Goal: Communication & Community: Answer question/provide support

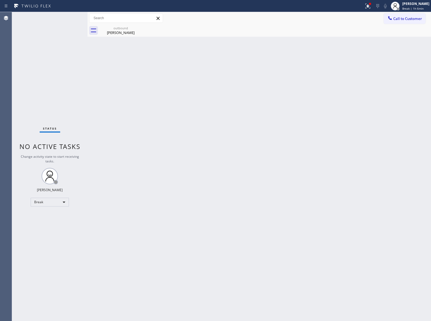
click at [398, 24] on button "Call to Customer" at bounding box center [405, 18] width 42 height 10
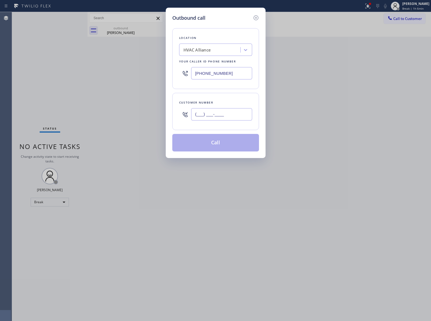
click at [229, 113] on input "(___) ___-____" at bounding box center [221, 114] width 61 height 12
paste input "310) 903-6397"
type input "[PHONE_NUMBER]"
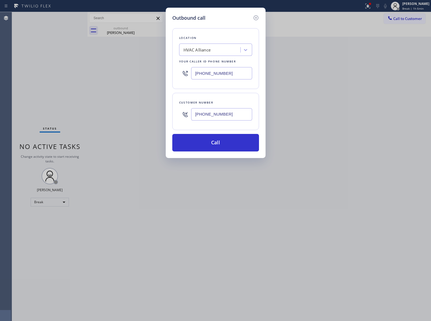
click at [200, 66] on div "[PHONE_NUMBER]" at bounding box center [215, 73] width 73 height 18
click at [203, 73] on input "[PHONE_NUMBER]" at bounding box center [221, 73] width 61 height 12
paste input "310) 400-5899"
type input "[PHONE_NUMBER]"
click at [225, 138] on button "Call" at bounding box center [215, 143] width 87 height 18
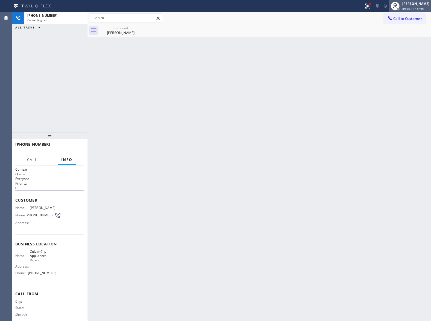
click at [417, 9] on span "Break | 1h 6min" at bounding box center [413, 9] width 21 height 4
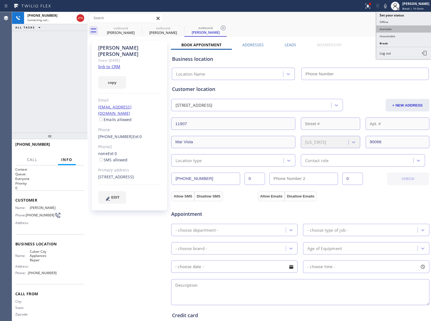
click at [397, 27] on button "Available" at bounding box center [404, 28] width 55 height 7
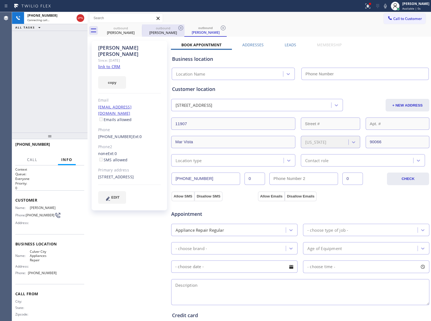
type input "[PHONE_NUMBER]"
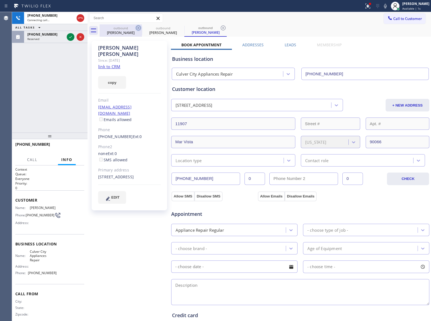
click at [139, 27] on icon at bounding box center [138, 28] width 7 height 7
click at [0, 0] on icon at bounding box center [0, 0] width 0 height 0
click at [220, 27] on icon at bounding box center [223, 28] width 7 height 7
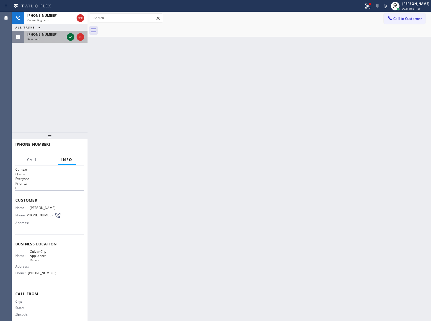
click at [68, 37] on icon at bounding box center [70, 37] width 7 height 7
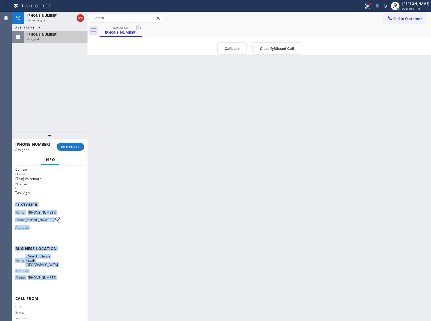
drag, startPoint x: 55, startPoint y: 279, endPoint x: 12, endPoint y: 201, distance: 88.1
click at [12, 201] on div "Context Queue: [Test] Voicemails Priority: 0 Task Age: Customer Name: [PHONE_NU…" at bounding box center [50, 242] width 76 height 155
copy div "Customer Name: [PHONE_NUMBER] Phone: [PHONE_NUMBER] Address: Business location …"
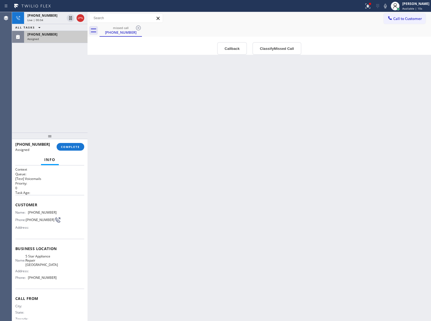
click at [109, 86] on div "Back to Dashboard Change Sender ID Customers Technicians Select a contact Outbo…" at bounding box center [260, 166] width 344 height 309
click at [55, 38] on div "Assigned" at bounding box center [55, 39] width 57 height 4
click at [71, 147] on span "COMPLETE" at bounding box center [70, 147] width 19 height 4
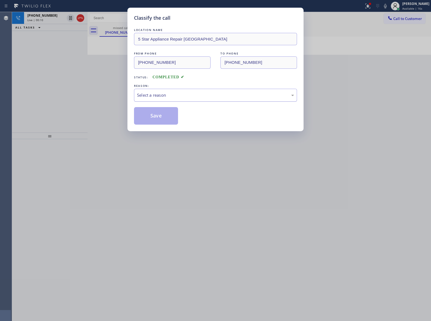
click at [176, 94] on div "Select a reason" at bounding box center [215, 95] width 157 height 6
click at [161, 117] on button "Save" at bounding box center [156, 116] width 44 height 18
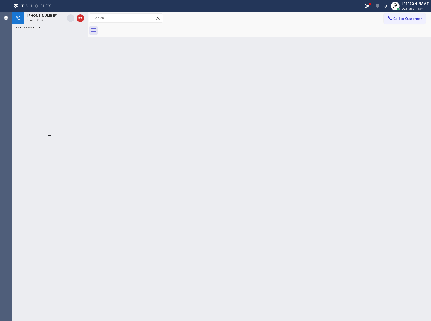
drag, startPoint x: 43, startPoint y: 62, endPoint x: 74, endPoint y: 57, distance: 31.0
click at [48, 61] on div "[PHONE_NUMBER] Live | 00:57 ALL TASKS ALL TASKS ACTIVE TASKS TASKS IN WRAP UP" at bounding box center [50, 72] width 76 height 120
click at [56, 54] on div "[PHONE_NUMBER] Live | 01:22 ALL TASKS ALL TASKS ACTIVE TASKS TASKS IN WRAP UP" at bounding box center [50, 72] width 76 height 120
drag, startPoint x: 39, startPoint y: 27, endPoint x: 54, endPoint y: 93, distance: 68.0
click at [40, 28] on span "Wrap up | 00:06" at bounding box center [38, 27] width 22 height 4
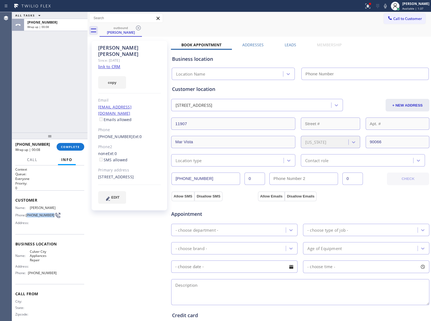
type input "[PHONE_NUMBER]"
drag, startPoint x: 36, startPoint y: 219, endPoint x: 27, endPoint y: 213, distance: 10.8
click at [27, 213] on span "[PHONE_NUMBER]" at bounding box center [40, 215] width 29 height 4
copy span "310) 903-6397"
click at [71, 145] on span "COMPLETE" at bounding box center [70, 147] width 19 height 4
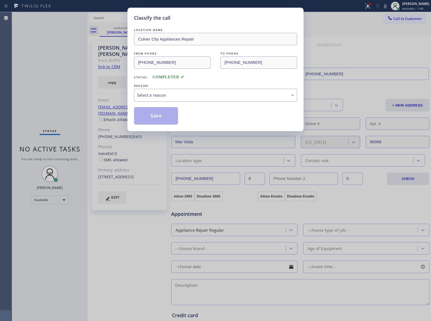
click at [159, 95] on div "Select a reason" at bounding box center [215, 95] width 157 height 6
click at [154, 118] on button "Save" at bounding box center [156, 116] width 44 height 18
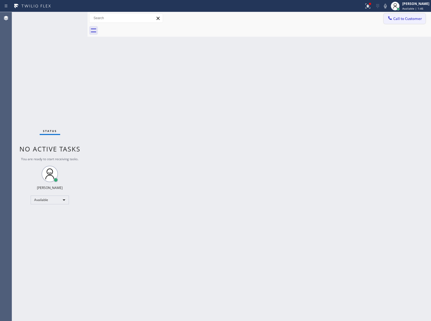
click at [408, 21] on span "Call to Customer" at bounding box center [408, 18] width 29 height 5
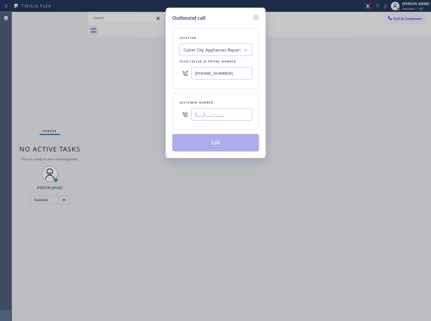
click at [211, 116] on input "(___) ___-____" at bounding box center [221, 114] width 61 height 12
paste input "310) 903-6397"
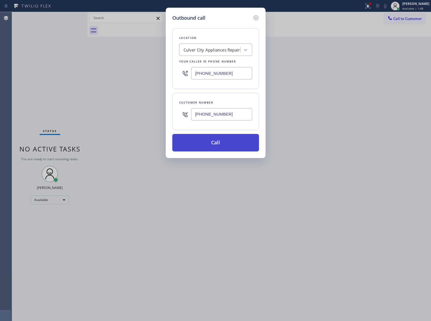
type input "[PHONE_NUMBER]"
click at [218, 147] on button "Call" at bounding box center [215, 143] width 87 height 18
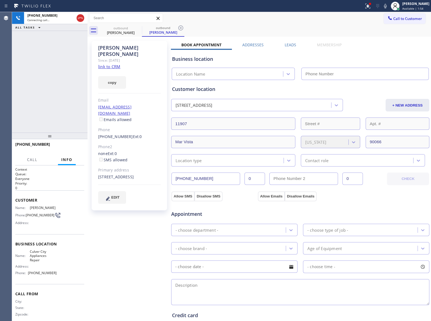
type input "[PHONE_NUMBER]"
click at [36, 91] on div "[PHONE_NUMBER] Connecting call… ALL TASKS ALL TASKS ACTIVE TASKS TASKS IN WRAP …" at bounding box center [50, 72] width 76 height 120
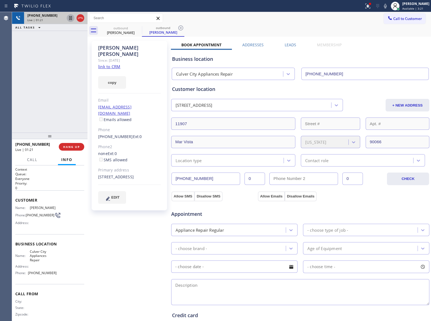
click at [70, 18] on icon at bounding box center [70, 18] width 7 height 7
click at [385, 6] on icon at bounding box center [385, 6] width 7 height 7
click at [48, 51] on div "[PHONE_NUMBER] Live | 02:04 ALL TASKS ALL TASKS ACTIVE TASKS TASKS IN WRAP UP" at bounding box center [50, 72] width 76 height 120
click at [70, 19] on icon at bounding box center [70, 18] width 7 height 7
click at [383, 5] on icon at bounding box center [385, 6] width 7 height 7
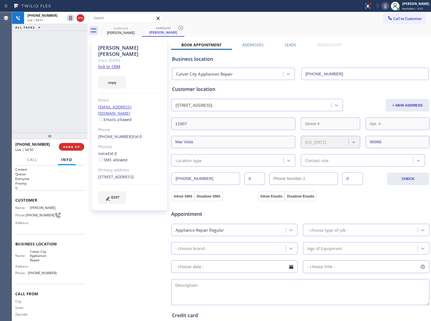
click at [91, 231] on div "[PERSON_NAME] Since: [DATE] link to CRM copy Email [EMAIL_ADDRESS][DOMAIN_NAME]…" at bounding box center [130, 221] width 82 height 366
drag, startPoint x: 95, startPoint y: 123, endPoint x: 124, endPoint y: 126, distance: 29.2
click at [124, 126] on div "[PERSON_NAME] Since: [DATE] link to CRM copy Email [EMAIL_ADDRESS][DOMAIN_NAME]…" at bounding box center [130, 125] width 76 height 169
copy link "[PHONE_NUMBER]"
drag, startPoint x: 131, startPoint y: 99, endPoint x: 98, endPoint y: 101, distance: 33.2
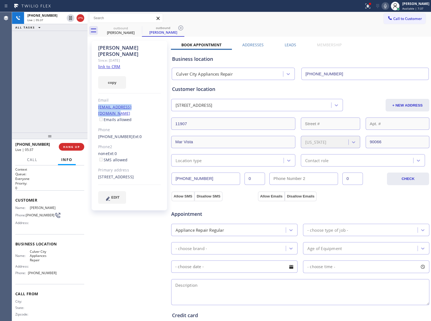
click at [98, 101] on div "[PERSON_NAME] Since: [DATE] link to CRM copy Email [EMAIL_ADDRESS][DOMAIN_NAME]…" at bounding box center [130, 125] width 76 height 169
copy link "[EMAIL_ADDRESS][DOMAIN_NAME]"
click at [60, 98] on div "[PHONE_NUMBER] Live | 06:16 ALL TASKS ALL TASKS ACTIVE TASKS TASKS IN WRAP UP" at bounding box center [50, 72] width 76 height 120
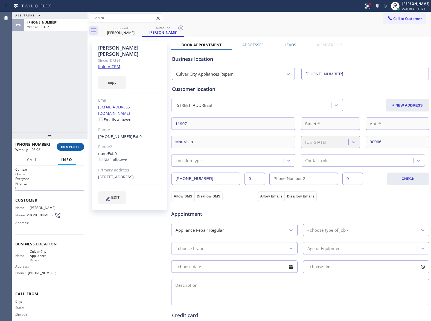
click at [79, 149] on button "COMPLETE" at bounding box center [71, 147] width 28 height 8
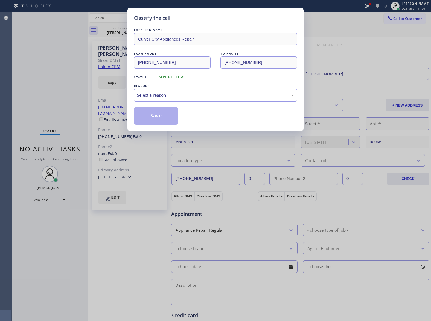
click at [154, 100] on div "Select a reason" at bounding box center [215, 95] width 163 height 13
click at [152, 113] on button "Save" at bounding box center [156, 116] width 44 height 18
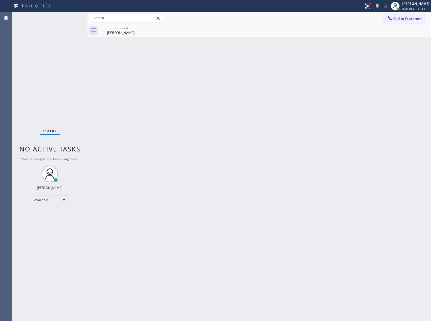
click at [68, 21] on div "Status No active tasks You are ready to start receiving tasks. [PERSON_NAME] Av…" at bounding box center [50, 166] width 76 height 309
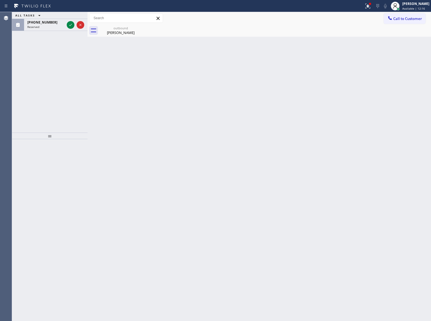
drag, startPoint x: 72, startPoint y: 27, endPoint x: 71, endPoint y: 40, distance: 12.3
click at [72, 27] on icon at bounding box center [70, 25] width 7 height 7
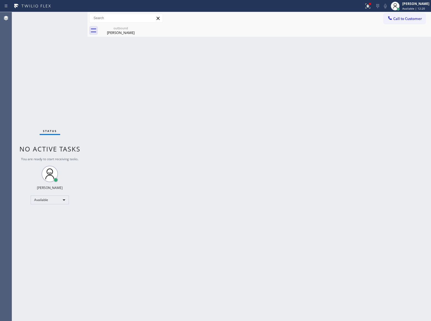
drag, startPoint x: 63, startPoint y: 85, endPoint x: 336, endPoint y: 18, distance: 281.6
click at [79, 83] on div "Status No active tasks You are ready to start receiving tasks. [PERSON_NAME] Av…" at bounding box center [50, 166] width 76 height 309
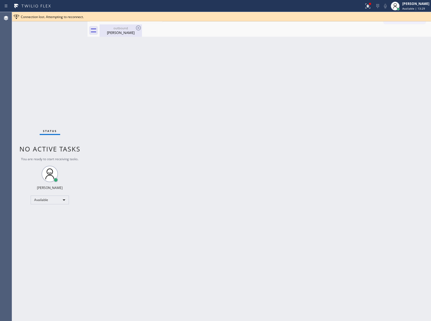
click at [115, 32] on div "[PERSON_NAME]" at bounding box center [120, 32] width 41 height 5
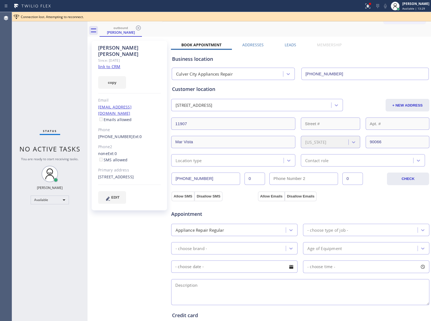
click at [140, 28] on icon at bounding box center [138, 28] width 7 height 7
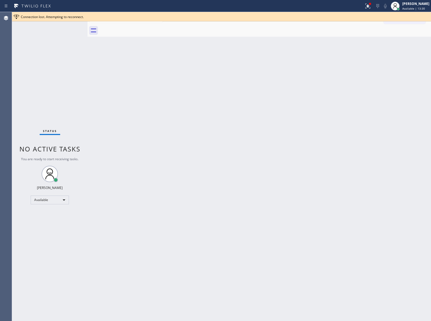
click at [139, 27] on div at bounding box center [266, 30] width 332 height 12
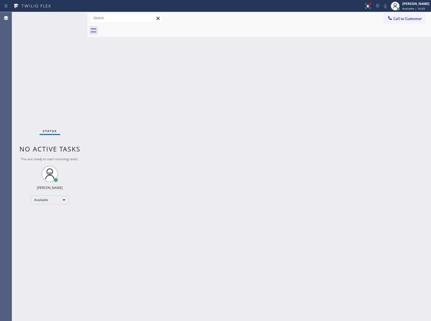
click at [35, 82] on div "Status No active tasks You are ready to start receiving tasks. [PERSON_NAME] Av…" at bounding box center [50, 166] width 76 height 309
click at [83, 42] on div "Status No active tasks You are ready to start receiving tasks. [PERSON_NAME] Av…" at bounding box center [50, 165] width 76 height 307
click at [405, 16] on span "Call to Customer" at bounding box center [408, 18] width 29 height 5
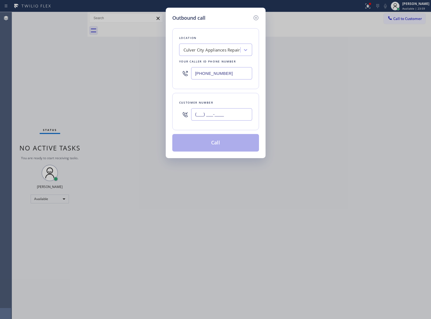
click at [222, 109] on input "(___) ___-____" at bounding box center [221, 114] width 61 height 12
paste input "949) 244-0121"
type input "[PHONE_NUMBER]"
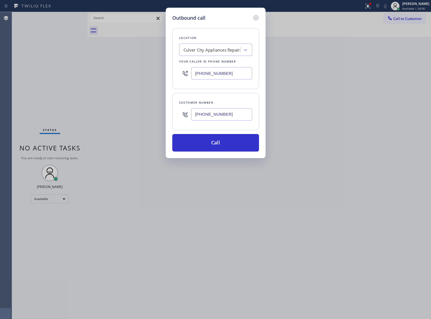
click at [81, 82] on div "Outbound call Location [GEOGRAPHIC_DATA] Appliances Repair Your caller id phone…" at bounding box center [215, 159] width 431 height 319
click at [201, 54] on div "Culver City Appliances Repair" at bounding box center [211, 50] width 60 height 10
paste input "Corona Del Mar Viking Repair"
type input "Corona Del Mar Viking Repair"
click at [205, 65] on div "Corona Del Mar Viking Repair" at bounding box center [215, 61] width 73 height 10
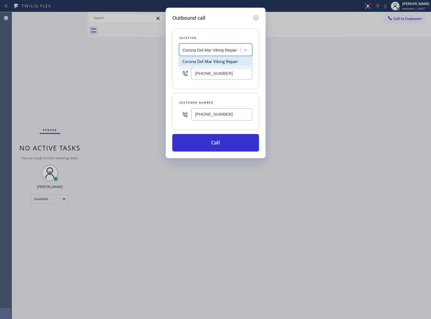
type input "[PHONE_NUMBER]"
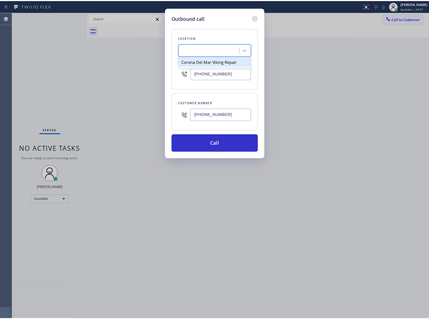
scroll to position [0, 0]
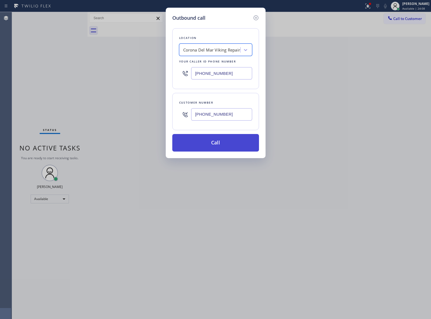
click at [215, 144] on button "Call" at bounding box center [215, 143] width 87 height 18
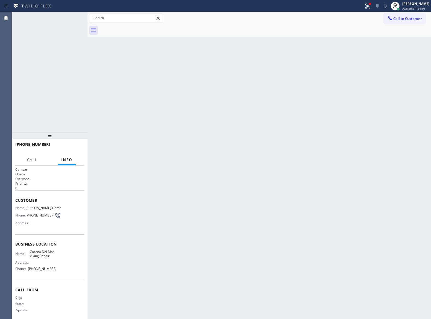
click at [43, 81] on div "[PHONE_NUMBER] Connecting call… ALL TASKS ALL TASKS ACTIVE TASKS TASKS IN WRAP …" at bounding box center [50, 72] width 76 height 120
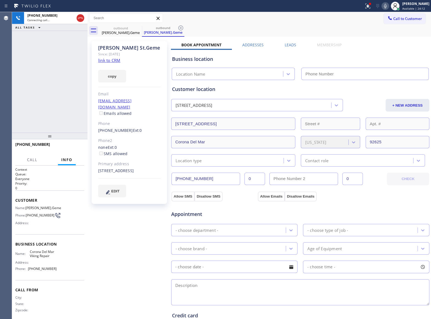
type input "[PHONE_NUMBER]"
click at [114, 62] on link "link to CRM" at bounding box center [109, 59] width 22 height 5
click at [82, 20] on icon at bounding box center [80, 18] width 7 height 7
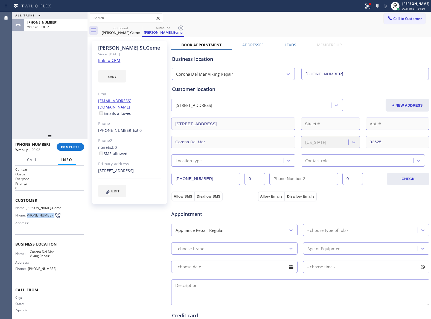
drag, startPoint x: 34, startPoint y: 224, endPoint x: 28, endPoint y: 219, distance: 8.5
click at [28, 217] on span "[PHONE_NUMBER]" at bounding box center [40, 215] width 29 height 4
copy span "949) 244-0121"
click at [398, 21] on span "Call to Customer" at bounding box center [408, 18] width 29 height 5
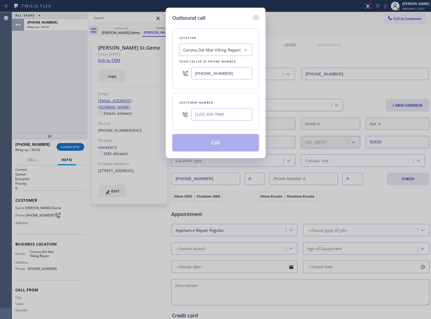
drag, startPoint x: 225, startPoint y: 123, endPoint x: 224, endPoint y: 117, distance: 5.6
click at [225, 122] on div at bounding box center [221, 114] width 61 height 18
click at [224, 117] on input "(___) ___-____" at bounding box center [221, 114] width 61 height 12
paste input "949) 244-0121"
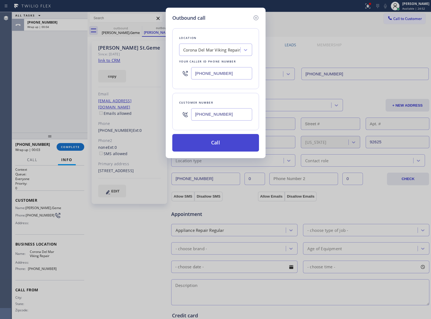
type input "[PHONE_NUMBER]"
click at [216, 144] on button "Call" at bounding box center [215, 143] width 87 height 18
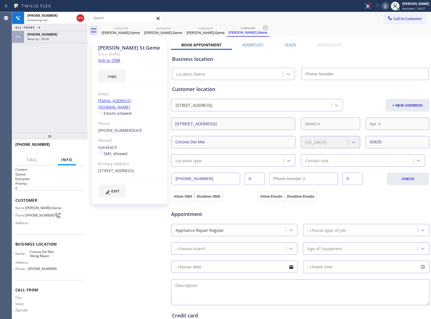
click at [47, 86] on div "[PHONE_NUMBER] Connecting call… ALL TASKS ALL TASKS ACTIVE TASKS TASKS IN WRAP …" at bounding box center [50, 72] width 76 height 120
type input "[PHONE_NUMBER]"
click at [112, 63] on link "link to CRM" at bounding box center [109, 59] width 22 height 5
drag, startPoint x: 81, startPoint y: 16, endPoint x: 131, endPoint y: 19, distance: 49.3
click at [81, 16] on icon at bounding box center [80, 18] width 7 height 7
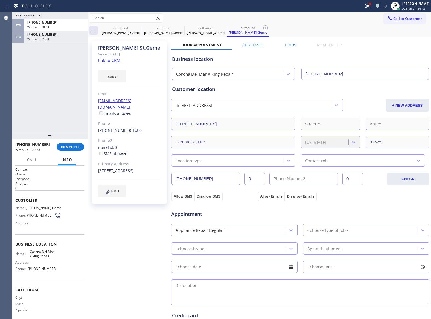
drag, startPoint x: 43, startPoint y: 107, endPoint x: 47, endPoint y: 102, distance: 6.4
click at [43, 107] on div "ALL TASKS ALL TASKS ACTIVE TASKS TASKS IN WRAP UP [PHONE_NUMBER] Wrap up | 00:2…" at bounding box center [50, 72] width 76 height 120
click at [76, 148] on span "COMPLETE" at bounding box center [70, 147] width 19 height 4
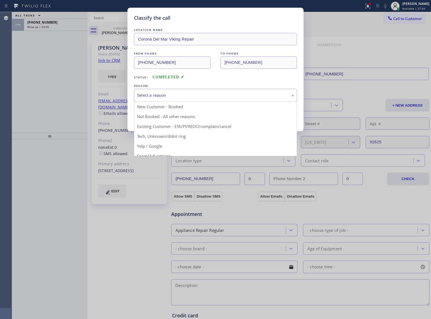
click at [165, 100] on div "Select a reason" at bounding box center [215, 95] width 163 height 13
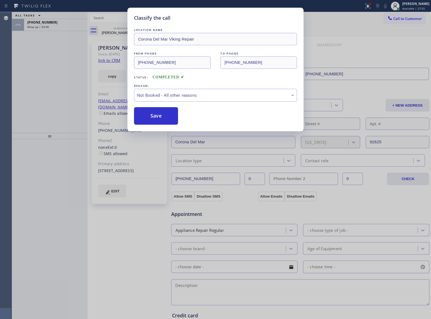
click at [154, 114] on button "Save" at bounding box center [156, 116] width 44 height 18
click at [49, 27] on div "Classify the call LOCATION NAME AIR [PERSON_NAME] HVAC and EQUIPMENT REPAIR LLC…" at bounding box center [221, 165] width 419 height 307
click at [49, 27] on div "Wrap up | 03:07" at bounding box center [55, 27] width 57 height 4
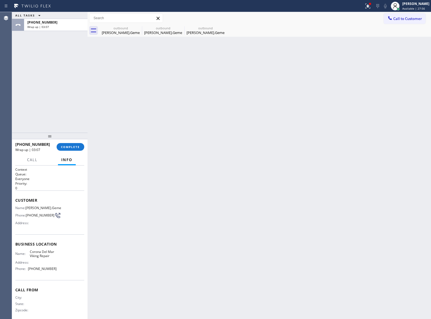
click at [49, 27] on div "Wrap up | 03:07" at bounding box center [55, 27] width 57 height 4
click at [49, 27] on div "Wrap up | 03:08" at bounding box center [55, 27] width 57 height 4
click at [74, 146] on span "COMPLETE" at bounding box center [70, 147] width 19 height 4
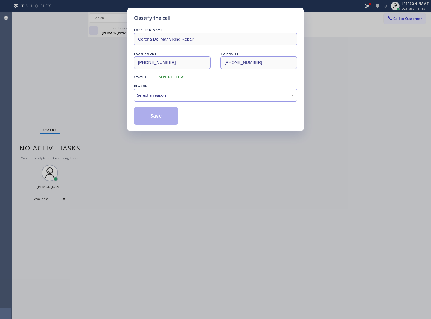
click at [188, 99] on div "Select a reason" at bounding box center [215, 95] width 163 height 13
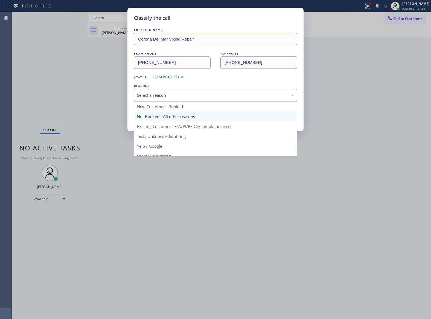
click at [165, 117] on button "Save" at bounding box center [156, 116] width 44 height 18
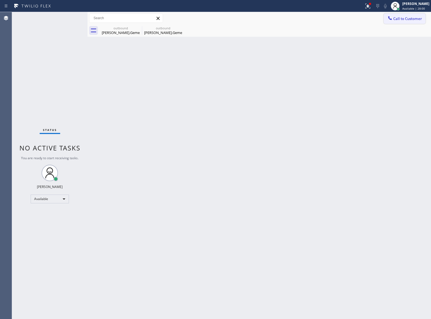
click at [396, 19] on span "Call to Customer" at bounding box center [408, 18] width 29 height 5
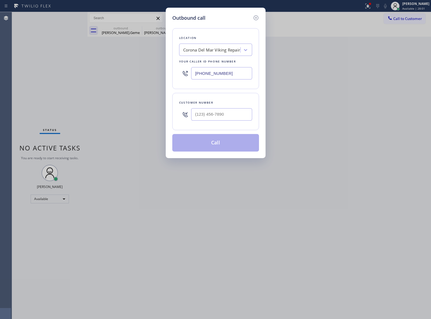
click at [223, 124] on div "Customer number" at bounding box center [215, 111] width 87 height 37
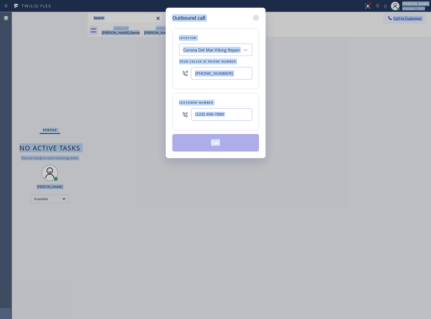
click at [216, 122] on div at bounding box center [221, 114] width 61 height 18
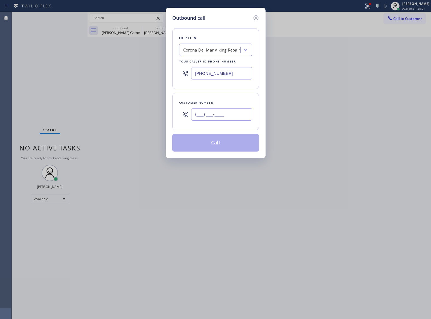
click at [214, 114] on input "(___) ___-____" at bounding box center [221, 114] width 61 height 12
paste input "216) 536-1981"
type input "[PHONE_NUMBER]"
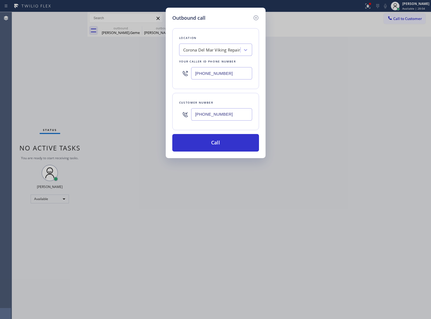
click at [240, 76] on input "[PHONE_NUMBER]" at bounding box center [221, 73] width 61 height 12
paste input "888) 527-1246"
type input "[PHONE_NUMBER]"
click at [244, 139] on button "Call" at bounding box center [215, 143] width 87 height 18
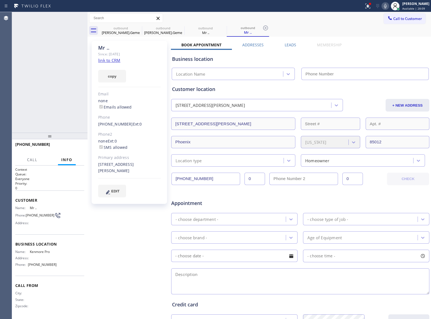
type input "[PHONE_NUMBER]"
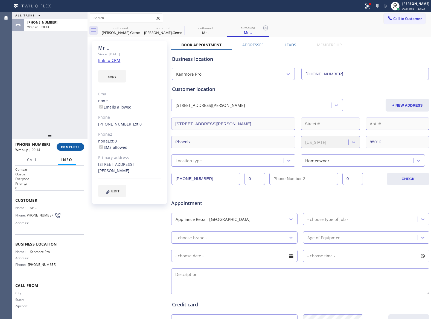
click at [68, 149] on button "COMPLETE" at bounding box center [71, 147] width 28 height 8
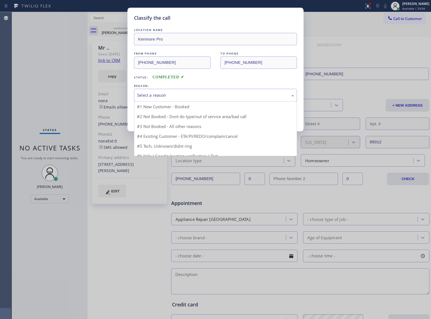
click at [159, 91] on div "Select a reason" at bounding box center [215, 95] width 163 height 13
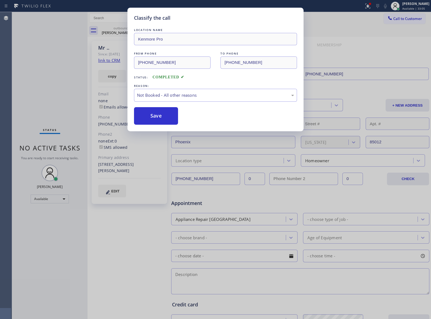
drag, startPoint x: 162, startPoint y: 115, endPoint x: 377, endPoint y: 68, distance: 219.8
click at [162, 115] on button "Save" at bounding box center [156, 116] width 44 height 18
click at [410, 17] on span "Call to Customer" at bounding box center [408, 18] width 29 height 5
click at [0, 0] on div "Outbound call Location [GEOGRAPHIC_DATA] Pro Your caller id phone number [PHONE…" at bounding box center [0, 0] width 0 height 0
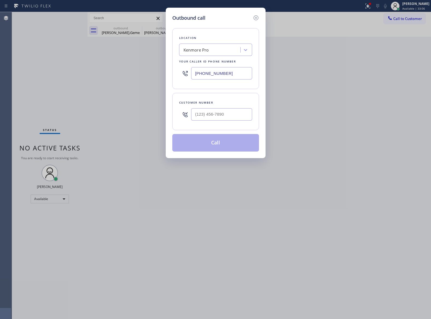
click at [406, 19] on div "Outbound call Location [GEOGRAPHIC_DATA] Pro Your caller id phone number [PHONE…" at bounding box center [215, 159] width 431 height 319
click at [224, 114] on input "(___) ___-____" at bounding box center [221, 114] width 61 height 12
paste input "646) 648-7170"
type input "[PHONE_NUMBER]"
click at [198, 48] on div "Kenmore Pro" at bounding box center [196, 50] width 25 height 6
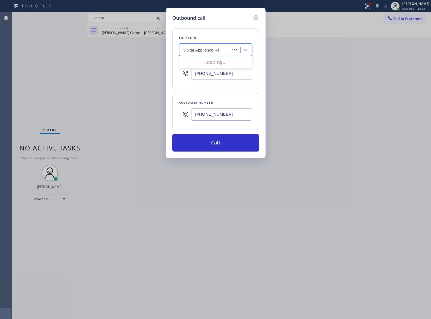
type input "5 Star Appliance Rep"
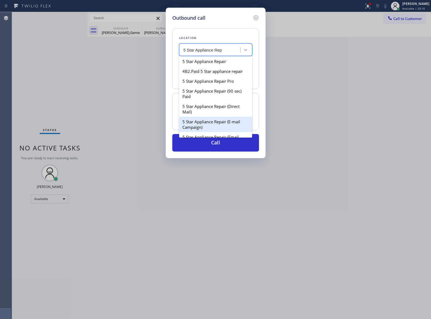
click at [212, 128] on div "5 Star Appliance Repair (E-mail Campaign)" at bounding box center [215, 124] width 73 height 15
type input "[PHONE_NUMBER]"
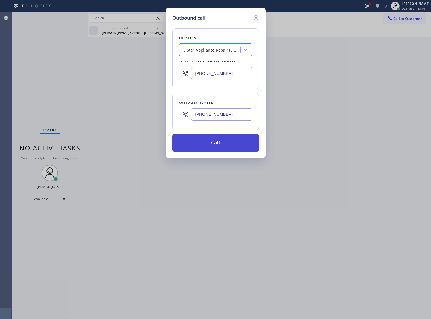
click at [215, 138] on button "Call" at bounding box center [215, 143] width 87 height 18
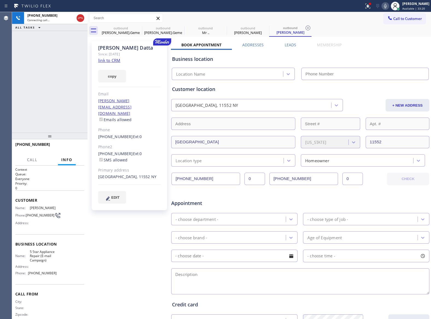
type input "[PHONE_NUMBER]"
click at [55, 90] on div "[PHONE_NUMBER] Connecting call… ALL TASKS ALL TASKS ACTIVE TASKS TASKS IN WRAP …" at bounding box center [50, 72] width 76 height 120
click at [74, 78] on div "[PHONE_NUMBER] Connecting call… ALL TASKS ALL TASKS ACTIVE TASKS TASKS IN WRAP …" at bounding box center [50, 72] width 76 height 120
drag, startPoint x: 37, startPoint y: 218, endPoint x: 28, endPoint y: 214, distance: 10.8
click at [28, 214] on span "[PHONE_NUMBER]" at bounding box center [40, 215] width 29 height 4
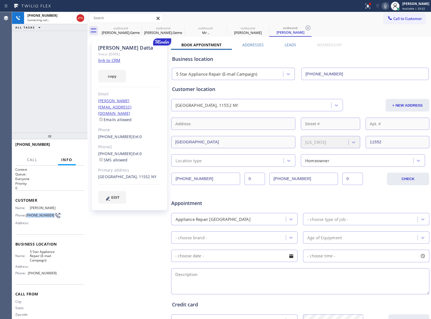
copy span "646) 648-7170"
click at [82, 20] on icon at bounding box center [80, 18] width 7 height 7
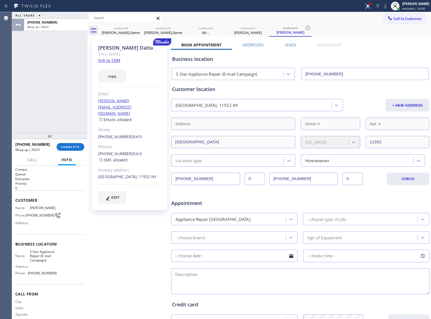
click at [68, 152] on div "[PHONE_NUMBER] Wrap up | 00:01 COMPLETE" at bounding box center [49, 147] width 69 height 14
click at [68, 149] on button "COMPLETE" at bounding box center [71, 147] width 28 height 8
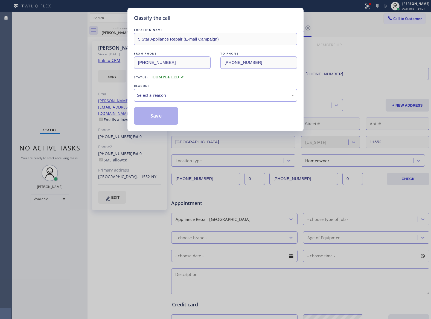
click at [158, 97] on div "Select a reason" at bounding box center [215, 95] width 157 height 6
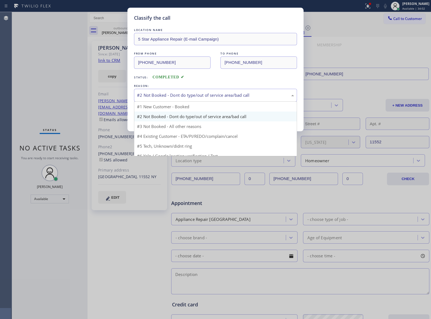
click at [164, 97] on div "#2 Not Booked - Dont do type/out of service area/bad call" at bounding box center [215, 95] width 157 height 6
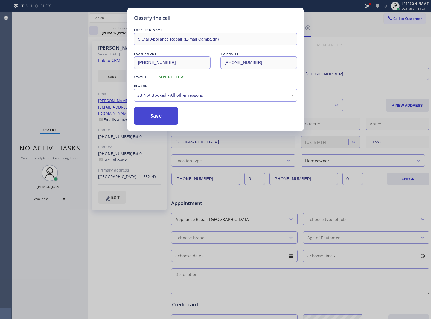
click at [156, 124] on button "Save" at bounding box center [156, 116] width 44 height 18
click at [156, 121] on button "Save" at bounding box center [156, 116] width 44 height 18
type input "[PHONE_NUMBER]"
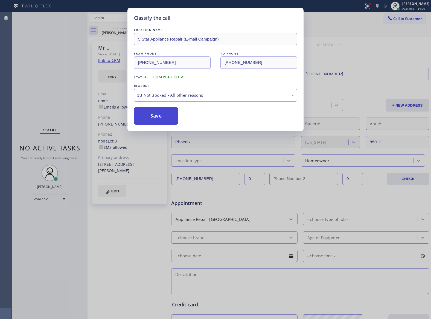
click at [157, 120] on button "Save" at bounding box center [156, 116] width 44 height 18
click at [115, 30] on div "Classify the call LOCATION NAME 5 Star Appliance Repair (E-mail Campaign) FROM …" at bounding box center [215, 159] width 431 height 319
click at [163, 119] on button "Save" at bounding box center [156, 116] width 44 height 18
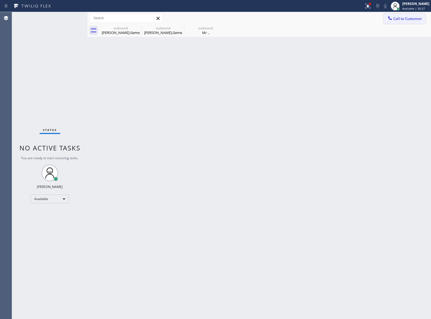
click at [416, 14] on button "Call to Customer" at bounding box center [405, 18] width 42 height 10
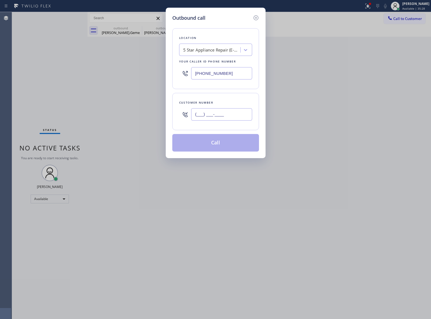
click at [205, 114] on input "(___) ___-____" at bounding box center [221, 114] width 61 height 12
paste input "646) 648-7170"
type input "[PHONE_NUMBER]"
click at [200, 55] on div "5 Star Appliance Repair (E-mail Campaign)" at bounding box center [211, 50] width 60 height 10
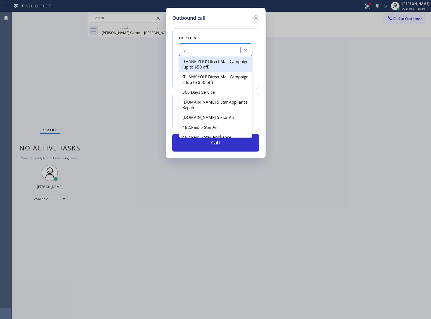
type input "5"
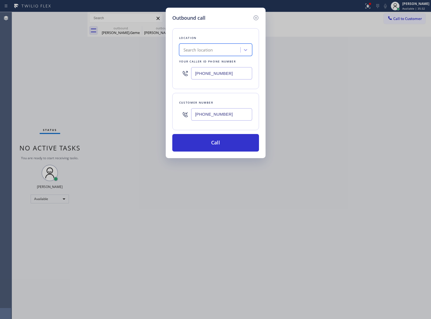
click at [205, 78] on input "[PHONE_NUMBER]" at bounding box center [221, 73] width 61 height 12
paste input "33) 692-2271"
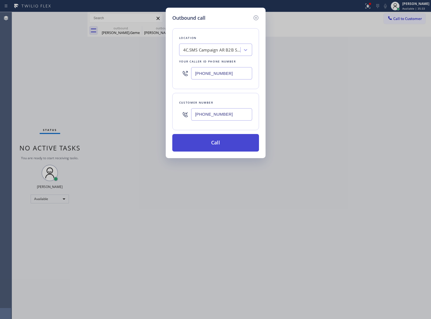
type input "[PHONE_NUMBER]"
click at [213, 141] on button "Call" at bounding box center [215, 143] width 87 height 18
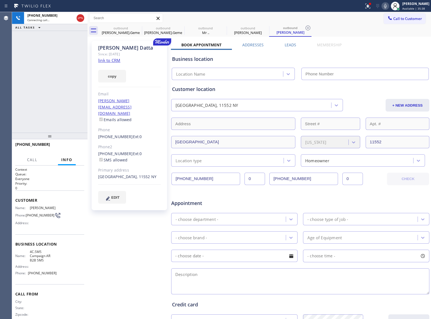
type input "[PHONE_NUMBER]"
click at [97, 224] on div "[PERSON_NAME] Since: [DATE] link to CRM copy Email [EMAIL_ADDRESS][DOMAIN_NAME]…" at bounding box center [130, 215] width 82 height 355
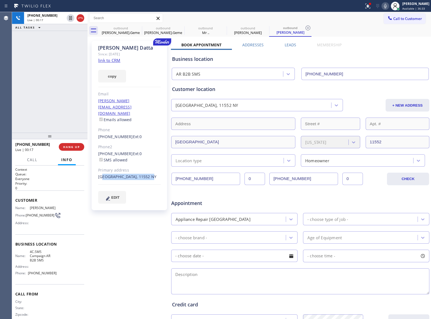
drag, startPoint x: 98, startPoint y: 163, endPoint x: 157, endPoint y: 167, distance: 58.7
click at [157, 174] on div "[GEOGRAPHIC_DATA], 11552 NY" at bounding box center [129, 177] width 63 height 6
click at [144, 233] on div "[PERSON_NAME] Since: [DATE] link to CRM copy Email [EMAIL_ADDRESS][DOMAIN_NAME]…" at bounding box center [130, 215] width 82 height 355
click at [63, 50] on div "[PHONE_NUMBER] Live | 00:36 ALL TASKS ALL TASKS ACTIVE TASKS TASKS IN WRAP UP" at bounding box center [50, 72] width 76 height 120
click at [64, 146] on span "HANG UP" at bounding box center [71, 147] width 17 height 4
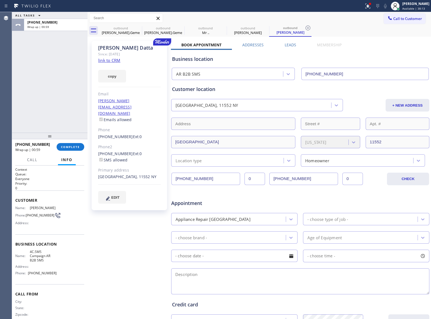
drag, startPoint x: 26, startPoint y: 64, endPoint x: 110, endPoint y: 41, distance: 87.4
click at [26, 64] on div "ALL TASKS ALL TASKS ACTIVE TASKS TASKS IN WRAP UP [PHONE_NUMBER] Wrap up | 00:59" at bounding box center [50, 72] width 76 height 120
drag, startPoint x: 56, startPoint y: 83, endPoint x: 111, endPoint y: 4, distance: 96.7
click at [56, 83] on div "ALL TASKS ALL TASKS ACTIVE TASKS TASKS IN WRAP UP [PHONE_NUMBER] Wrap up | 01:04" at bounding box center [50, 72] width 76 height 120
click at [15, 77] on div "ALL TASKS ALL TASKS ACTIVE TASKS TASKS IN WRAP UP [PHONE_NUMBER] Wrap up | 02:24" at bounding box center [50, 72] width 76 height 120
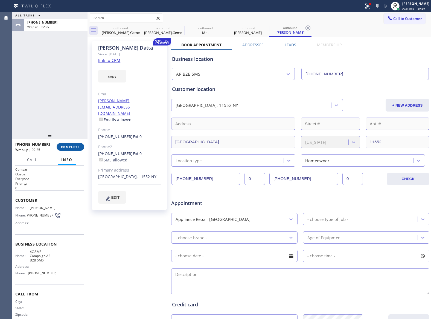
click at [71, 147] on span "COMPLETE" at bounding box center [70, 147] width 19 height 4
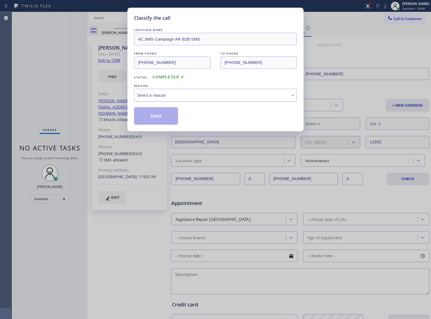
click at [159, 97] on div "Select a reason" at bounding box center [215, 95] width 157 height 6
click at [153, 119] on button "Save" at bounding box center [156, 116] width 44 height 18
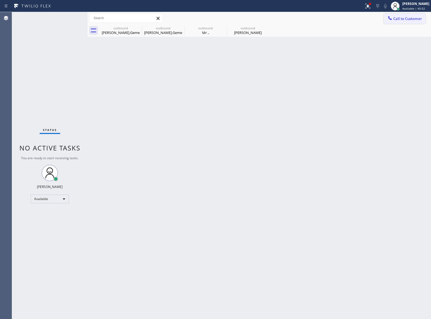
click at [412, 21] on button "Call to Customer" at bounding box center [405, 18] width 42 height 10
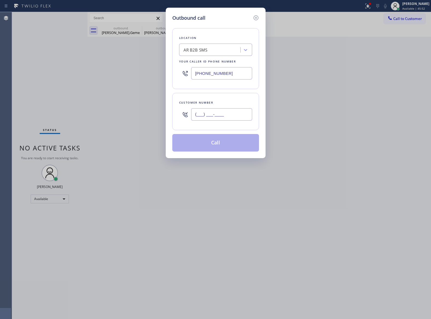
click at [211, 117] on input "(___) ___-____" at bounding box center [221, 114] width 61 height 12
paste input "949) 244-0121"
type input "[PHONE_NUMBER]"
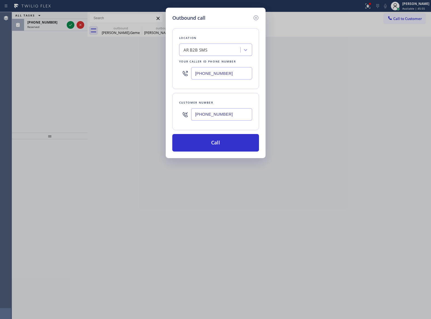
click at [207, 69] on input "[PHONE_NUMBER]" at bounding box center [221, 73] width 61 height 12
click at [255, 19] on icon at bounding box center [256, 18] width 7 height 7
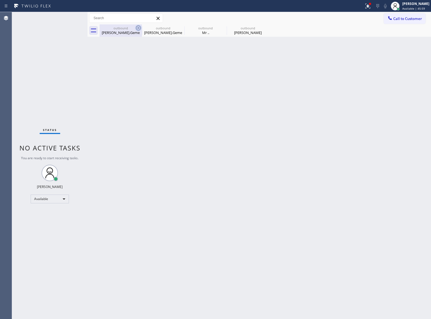
click at [137, 27] on icon at bounding box center [138, 28] width 7 height 7
click at [0, 0] on icon at bounding box center [0, 0] width 0 height 0
click at [137, 27] on div "outbound [PERSON_NAME].Geme outbound [PERSON_NAME]Geme outbound Mr .. outbound …" at bounding box center [266, 30] width 332 height 12
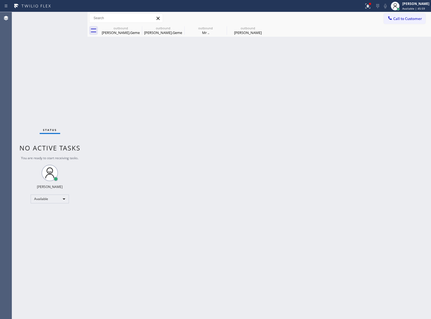
drag, startPoint x: 137, startPoint y: 27, endPoint x: 400, endPoint y: 27, distance: 263.0
click at [149, 27] on div "outbound [PERSON_NAME].Geme outbound [PERSON_NAME]Geme outbound Mr .. outbound …" at bounding box center [266, 30] width 332 height 12
click at [417, 19] on span "Call to Customer" at bounding box center [408, 18] width 29 height 5
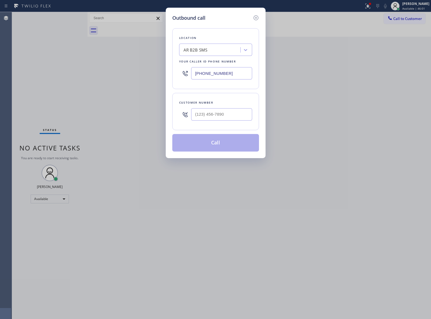
click at [215, 73] on input "[PHONE_NUMBER]" at bounding box center [221, 73] width 61 height 12
paste input "949) 528-8405"
type input "[PHONE_NUMBER]"
click at [216, 111] on input "(___) ___-____" at bounding box center [221, 114] width 61 height 12
paste input "949) 244-0121"
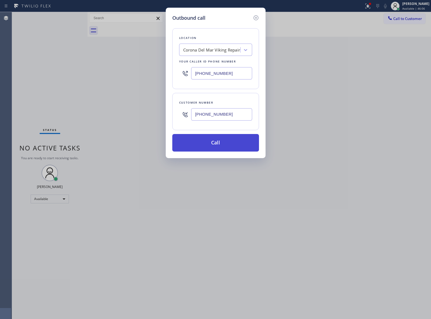
type input "[PHONE_NUMBER]"
click at [229, 146] on button "Call" at bounding box center [215, 143] width 87 height 18
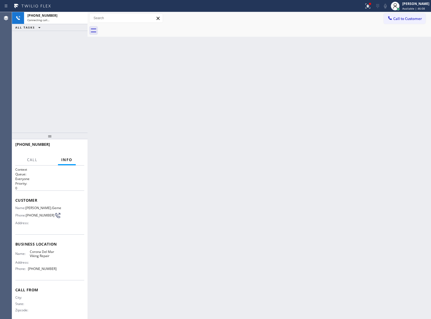
click at [40, 60] on div "[PHONE_NUMBER] Connecting call… ALL TASKS ALL TASKS ACTIVE TASKS TASKS IN WRAP …" at bounding box center [50, 72] width 76 height 120
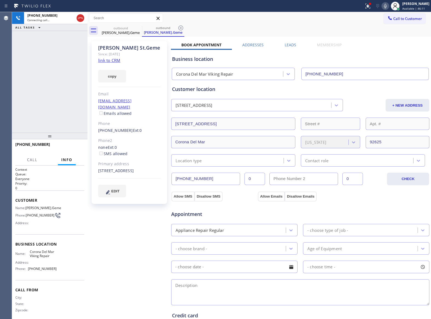
type input "[PHONE_NUMBER]"
click at [79, 18] on icon at bounding box center [80, 18] width 7 height 7
click at [70, 148] on span "COMPLETE" at bounding box center [70, 147] width 19 height 4
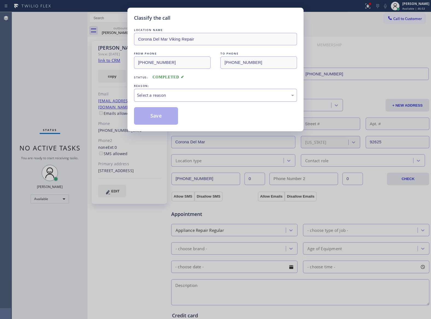
click at [174, 95] on div "Select a reason" at bounding box center [215, 95] width 157 height 6
click at [158, 117] on button "Save" at bounding box center [156, 116] width 44 height 18
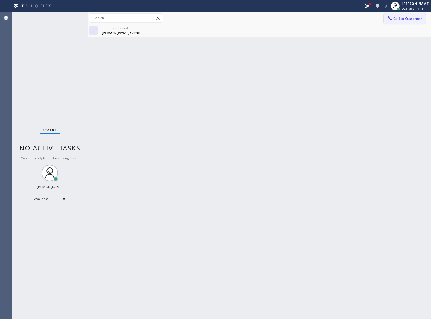
click at [404, 18] on span "Call to Customer" at bounding box center [408, 18] width 29 height 5
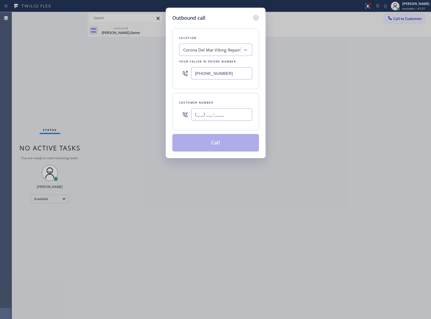
click at [238, 116] on input "(___) ___-____" at bounding box center [221, 114] width 61 height 12
paste input "310) 905-9486"
type input "[PHONE_NUMBER]"
click at [203, 47] on div "Corona Del Mar Viking Repair" at bounding box center [211, 50] width 57 height 6
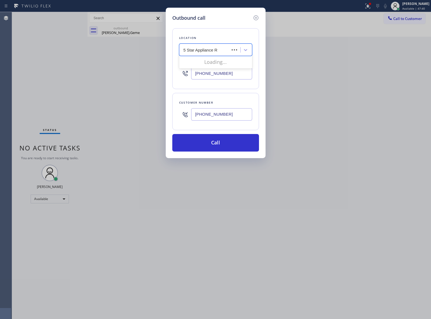
type input "5 Star Appliance Re"
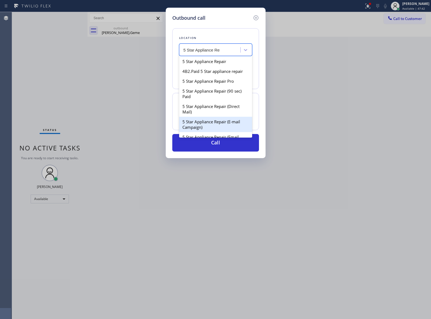
click at [225, 126] on div "5 Star Appliance Repair (E-mail Campaign)" at bounding box center [215, 124] width 73 height 15
type input "[PHONE_NUMBER]"
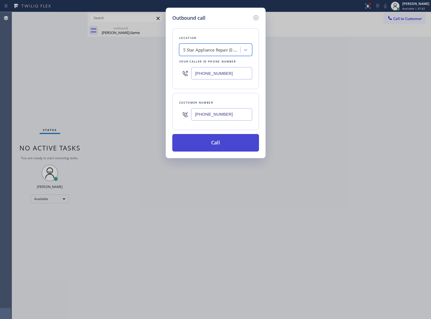
click at [224, 145] on button "Call" at bounding box center [215, 143] width 87 height 18
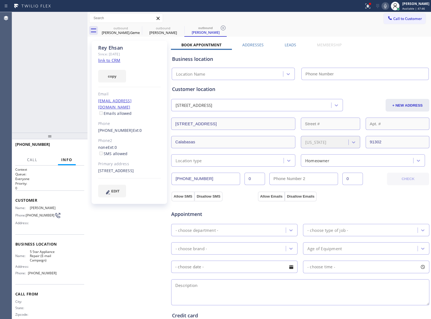
type input "[PHONE_NUMBER]"
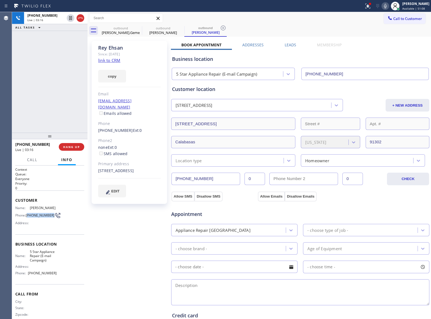
drag, startPoint x: 38, startPoint y: 219, endPoint x: 141, endPoint y: 2, distance: 241.0
click at [27, 215] on span "[PHONE_NUMBER]" at bounding box center [40, 215] width 29 height 4
drag, startPoint x: 96, startPoint y: 124, endPoint x: 125, endPoint y: 124, distance: 29.3
click at [125, 124] on div "[PERSON_NAME] Since: [DATE] link to CRM copy Email [EMAIL_ADDRESS][DOMAIN_NAME]…" at bounding box center [130, 122] width 76 height 163
copy link "[PHONE_NUMBER]"
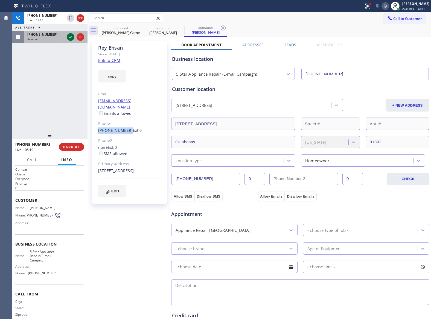
click at [70, 36] on icon at bounding box center [70, 37] width 7 height 7
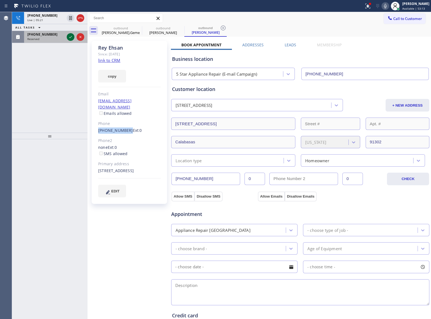
click at [69, 35] on icon at bounding box center [70, 37] width 7 height 7
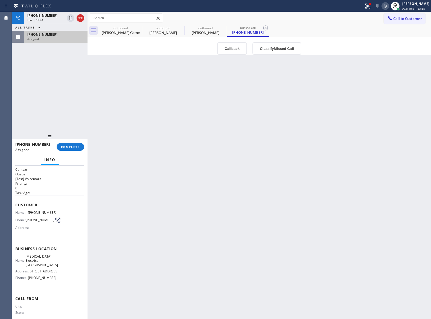
click at [351, 50] on div "Callback Classify Missed Call" at bounding box center [260, 48] width 344 height 13
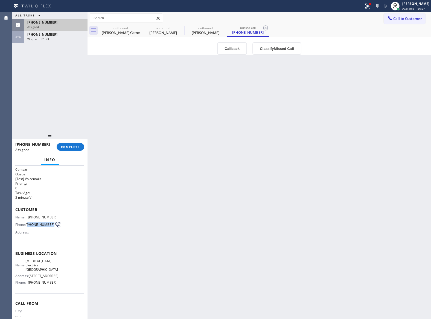
drag, startPoint x: 36, startPoint y: 228, endPoint x: 27, endPoint y: 224, distance: 9.4
click at [27, 224] on span "[PHONE_NUMBER]" at bounding box center [40, 224] width 29 height 4
click at [59, 216] on div "Name: [PHONE_NUMBER] Phone: [PHONE_NUMBER] Address:" at bounding box center [49, 226] width 69 height 22
drag, startPoint x: 58, startPoint y: 216, endPoint x: 30, endPoint y: 217, distance: 28.5
click at [30, 217] on div "Name: [PHONE_NUMBER] Phone: [PHONE_NUMBER] Address:" at bounding box center [49, 226] width 69 height 22
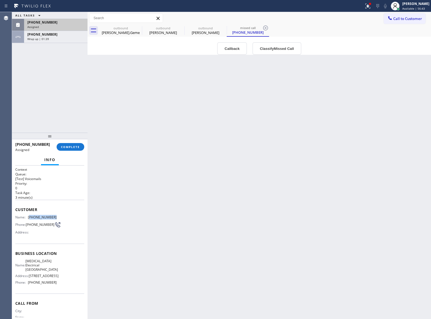
copy span "323) 773-3366"
click at [149, 155] on div "Back to Dashboard Change Sender ID Customers Technicians Select a contact Outbo…" at bounding box center [260, 165] width 344 height 307
click at [51, 25] on div "Assigned" at bounding box center [55, 27] width 57 height 4
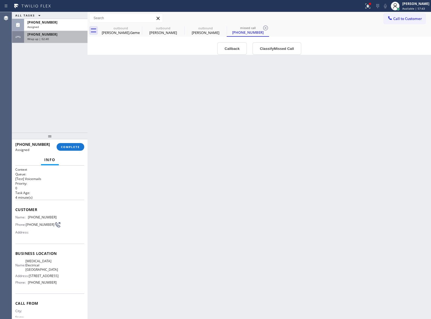
click at [52, 37] on div "Wrap up | 02:40" at bounding box center [55, 39] width 57 height 4
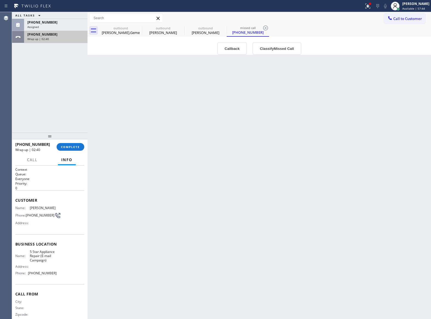
click at [52, 37] on div "Wrap up | 02:40" at bounding box center [55, 39] width 57 height 4
click at [51, 36] on div "[PHONE_NUMBER]" at bounding box center [55, 34] width 57 height 5
click at [76, 147] on span "COMPLETE" at bounding box center [70, 147] width 19 height 4
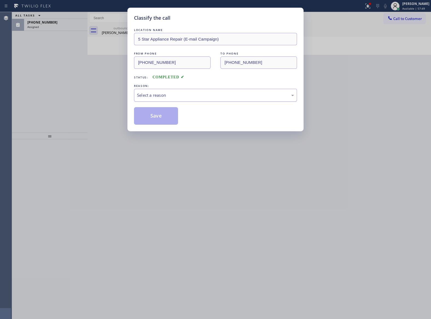
click at [153, 98] on div "Select a reason" at bounding box center [215, 95] width 157 height 6
click at [152, 114] on button "Save" at bounding box center [156, 116] width 44 height 18
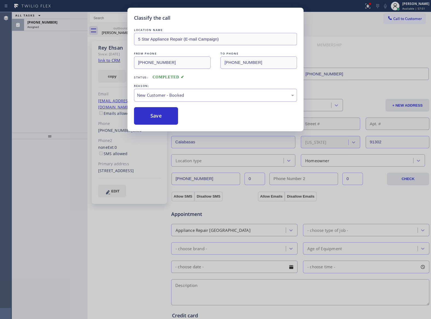
click at [52, 24] on div "Classify the call LOCATION NAME 5 Star Appliance Repair (E-mail Campaign) FROM …" at bounding box center [215, 159] width 431 height 319
click at [52, 24] on div "[PHONE_NUMBER]" at bounding box center [55, 22] width 57 height 5
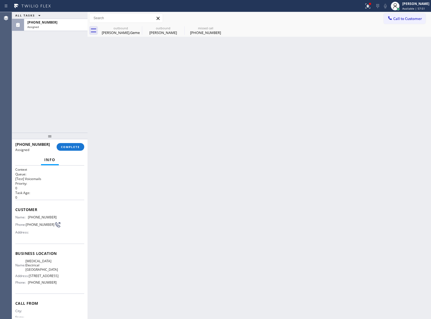
click at [52, 24] on div "[PHONE_NUMBER]" at bounding box center [55, 22] width 57 height 5
click at [78, 147] on span "COMPLETE" at bounding box center [70, 147] width 19 height 4
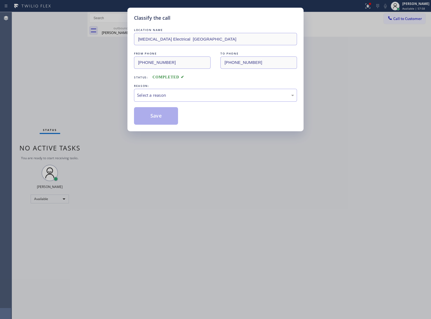
click at [133, 63] on div "Classify the call LOCATION NAME [MEDICAL_DATA] Electrical [GEOGRAPHIC_DATA] FRO…" at bounding box center [216, 69] width 176 height 123
click at [200, 97] on div "Select a reason" at bounding box center [215, 95] width 157 height 6
click at [159, 115] on button "Save" at bounding box center [156, 116] width 44 height 18
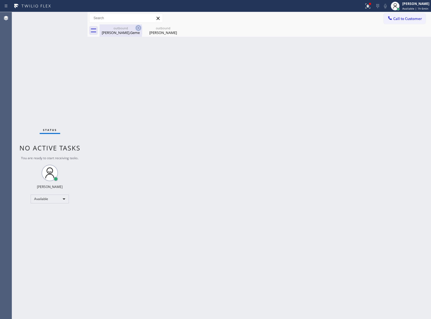
click at [137, 27] on icon at bounding box center [138, 28] width 7 height 7
click at [0, 0] on icon at bounding box center [0, 0] width 0 height 0
click at [137, 27] on div "outbound [PERSON_NAME].Geme outbound Rey Ehsan" at bounding box center [266, 30] width 332 height 12
click at [137, 27] on div at bounding box center [266, 30] width 332 height 12
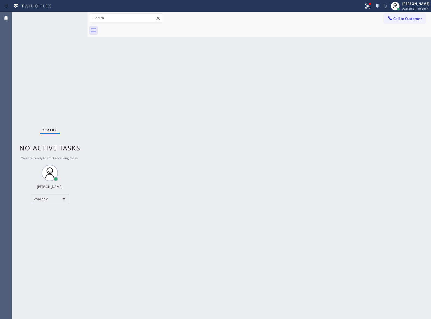
click at [103, 88] on div "Back to Dashboard Change Sender ID Customers Technicians Select a contact Outbo…" at bounding box center [260, 165] width 344 height 307
click at [30, 74] on div "Status No active tasks You are ready to start receiving tasks. [PERSON_NAME] Av…" at bounding box center [50, 165] width 76 height 307
drag, startPoint x: 32, startPoint y: 56, endPoint x: 33, endPoint y: 53, distance: 3.4
click at [33, 54] on div "Status No active tasks You are ready to start receiving tasks. [PERSON_NAME] Av…" at bounding box center [50, 165] width 76 height 307
click at [27, 89] on div "Status No active tasks You are ready to start receiving tasks. [PERSON_NAME] Av…" at bounding box center [50, 165] width 76 height 307
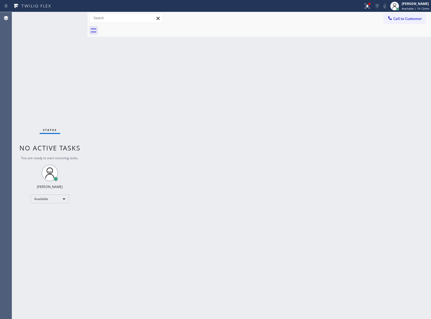
drag, startPoint x: 37, startPoint y: 123, endPoint x: 184, endPoint y: 16, distance: 181.4
click at [38, 123] on div "Status No active tasks You are ready to start receiving tasks. [PERSON_NAME] Av…" at bounding box center [50, 165] width 76 height 307
click at [36, 100] on div "Status No active tasks You are ready to start receiving tasks. [PERSON_NAME] Av…" at bounding box center [50, 165] width 76 height 307
click at [78, 59] on div "Status No active tasks You are ready to start receiving tasks. [PERSON_NAME] Av…" at bounding box center [50, 165] width 76 height 307
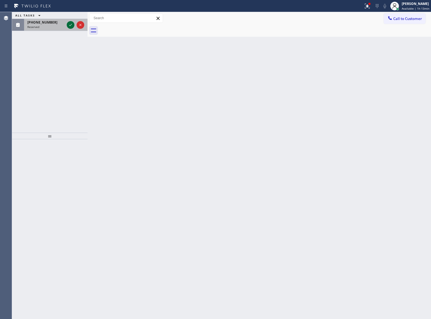
click at [73, 28] on icon at bounding box center [70, 25] width 7 height 7
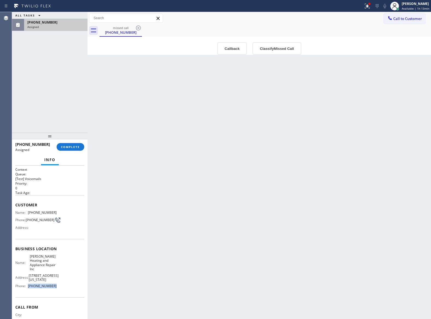
drag, startPoint x: 59, startPoint y: 288, endPoint x: 28, endPoint y: 284, distance: 30.5
click at [28, 284] on div "Business location Name: [PERSON_NAME] Heating and Appliance Repair Inc Address:…" at bounding box center [49, 268] width 69 height 58
copy span "[PHONE_NUMBER]"
click at [412, 18] on span "Call to Customer" at bounding box center [408, 18] width 29 height 5
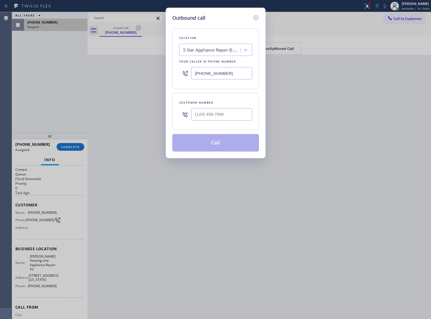
click at [222, 73] on input "[PHONE_NUMBER]" at bounding box center [221, 73] width 61 height 12
paste input "312) 500-8521"
type input "[PHONE_NUMBER]"
click at [255, 16] on icon at bounding box center [256, 18] width 7 height 7
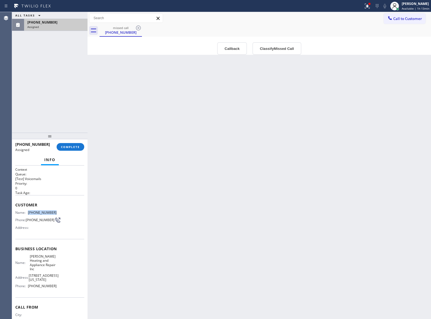
drag, startPoint x: 59, startPoint y: 210, endPoint x: 27, endPoint y: 213, distance: 31.9
click at [27, 213] on div "Customer Name: [PHONE_NUMBER] Phone: [PHONE_NUMBER] Address:" at bounding box center [49, 217] width 69 height 44
copy div "[PHONE_NUMBER]"
click at [79, 146] on span "COMPLETE" at bounding box center [70, 147] width 19 height 4
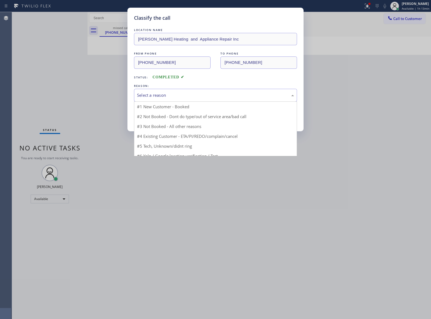
click at [181, 97] on div "Select a reason" at bounding box center [215, 95] width 157 height 6
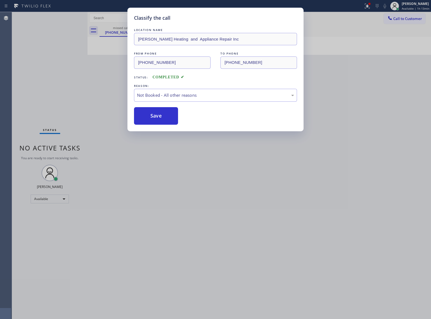
click at [156, 119] on button "Save" at bounding box center [156, 116] width 44 height 18
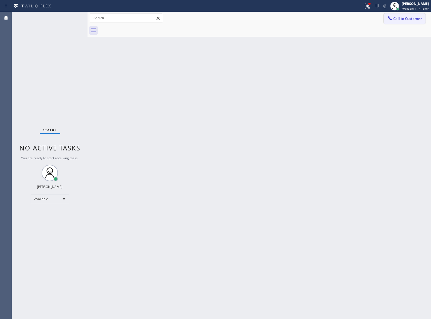
click at [406, 18] on span "Call to Customer" at bounding box center [408, 18] width 29 height 5
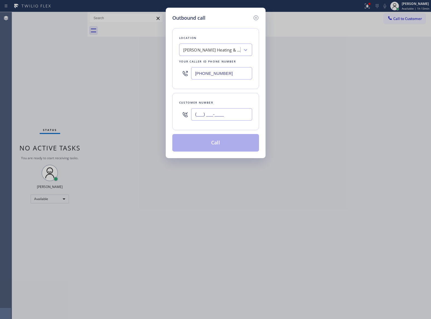
click at [213, 120] on input "(___) ___-____" at bounding box center [221, 114] width 61 height 12
paste input "571) 617-5886"
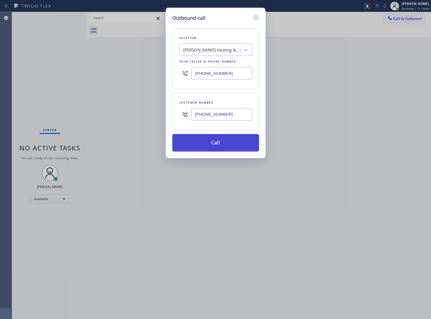
type input "[PHONE_NUMBER]"
click at [221, 144] on button "Call" at bounding box center [215, 143] width 87 height 18
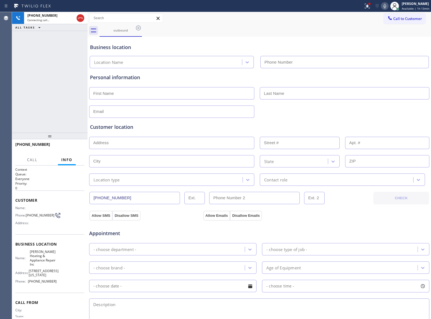
type input "[PHONE_NUMBER]"
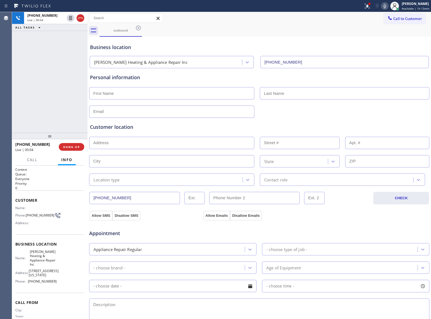
click at [68, 152] on div "[PHONE_NUMBER] Live | 00:04 HANG UP" at bounding box center [49, 147] width 69 height 14
click at [69, 149] on button "HANG UP" at bounding box center [71, 147] width 25 height 8
click at [68, 149] on button "HANG UP" at bounding box center [71, 147] width 25 height 8
click at [68, 148] on span "HANG UP" at bounding box center [71, 147] width 17 height 4
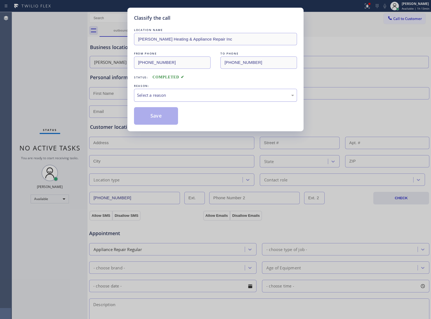
click at [155, 101] on div "Select a reason" at bounding box center [215, 95] width 163 height 13
drag, startPoint x: 157, startPoint y: 120, endPoint x: 398, endPoint y: 318, distance: 311.8
click at [157, 120] on button "Save" at bounding box center [156, 116] width 44 height 18
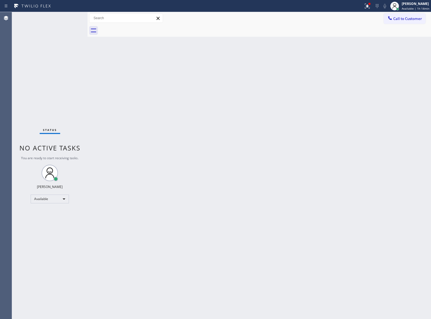
click at [60, 59] on div "Status No active tasks You are ready to start receiving tasks. [PERSON_NAME] Av…" at bounding box center [50, 165] width 76 height 307
click at [40, 65] on div "Status No active tasks You are ready to start receiving tasks. [PERSON_NAME] Av…" at bounding box center [50, 165] width 76 height 307
drag, startPoint x: 403, startPoint y: 19, endPoint x: 213, endPoint y: 105, distance: 208.9
click at [402, 20] on span "Call to Customer" at bounding box center [408, 18] width 29 height 5
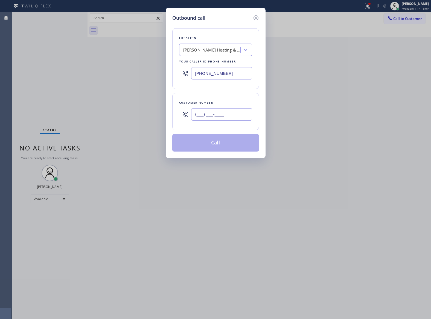
click at [206, 110] on input "(___) ___-____" at bounding box center [221, 114] width 61 height 12
paste input "949) 244-0121"
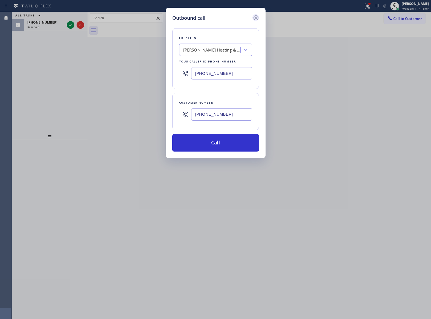
click at [255, 18] on div "Outbound call Location [PERSON_NAME] Heating & Appliance Repair Inc Your caller…" at bounding box center [216, 83] width 100 height 150
drag, startPoint x: 254, startPoint y: 16, endPoint x: 216, endPoint y: 22, distance: 38.3
click at [254, 16] on icon at bounding box center [256, 18] width 7 height 7
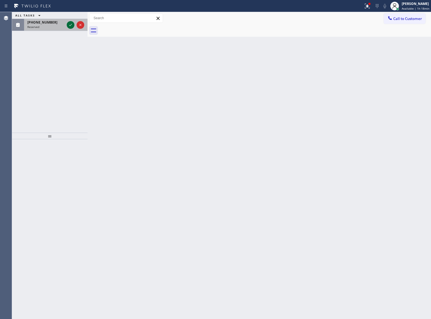
click at [69, 23] on icon at bounding box center [70, 25] width 7 height 7
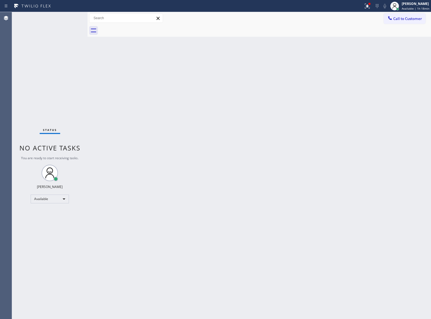
click at [414, 14] on button "Call to Customer" at bounding box center [405, 18] width 42 height 10
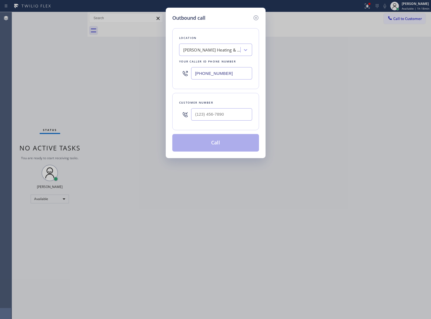
click at [220, 122] on div at bounding box center [221, 114] width 61 height 18
click at [214, 116] on input "(___) ___-____" at bounding box center [221, 114] width 61 height 12
paste input "949) 244-0121"
type input "[PHONE_NUMBER]"
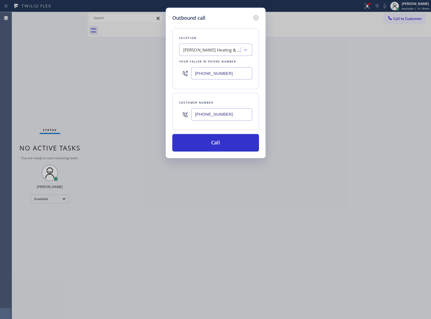
click at [225, 77] on input "[PHONE_NUMBER]" at bounding box center [221, 73] width 61 height 12
paste input "949) 528-8405"
type input "[PHONE_NUMBER]"
click at [227, 146] on button "Call" at bounding box center [215, 143] width 87 height 18
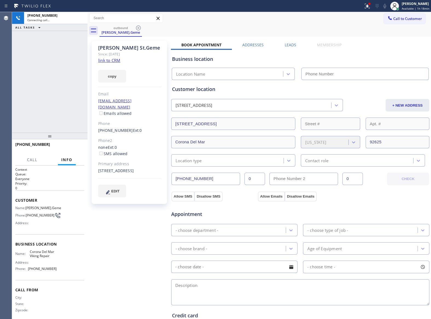
click at [53, 93] on div "[PHONE_NUMBER] Connecting call… ALL TASKS ALL TASKS ACTIVE TASKS TASKS IN WRAP …" at bounding box center [50, 72] width 76 height 120
type input "[PHONE_NUMBER]"
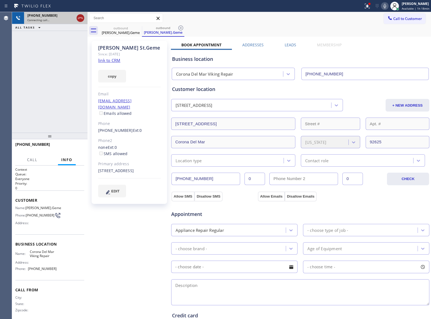
click at [83, 18] on icon at bounding box center [80, 18] width 7 height 7
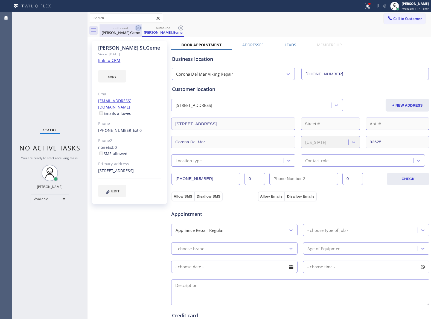
click at [138, 32] on div "[PERSON_NAME].Geme" at bounding box center [120, 32] width 41 height 5
click at [138, 28] on icon at bounding box center [138, 28] width 7 height 7
click at [0, 0] on icon at bounding box center [0, 0] width 0 height 0
click at [138, 28] on div "outbound [PERSON_NAME].Geme outbound [PERSON_NAME]Geme" at bounding box center [266, 30] width 332 height 12
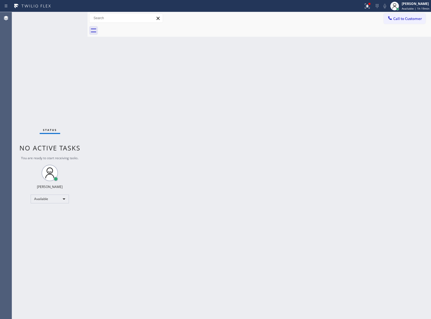
click at [88, 77] on div at bounding box center [88, 165] width 0 height 307
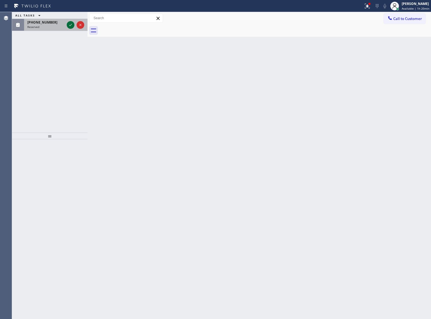
click at [69, 24] on icon at bounding box center [70, 25] width 7 height 7
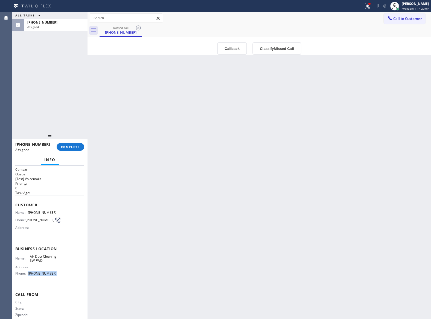
drag, startPoint x: 51, startPoint y: 288, endPoint x: 29, endPoint y: 286, distance: 22.8
click at [29, 284] on div "Business location Name: Air Duct Cleaning SW FWD Address: Phone: [PHONE_NUMBER]" at bounding box center [49, 262] width 69 height 46
click at [413, 19] on span "Call to Customer" at bounding box center [408, 18] width 29 height 5
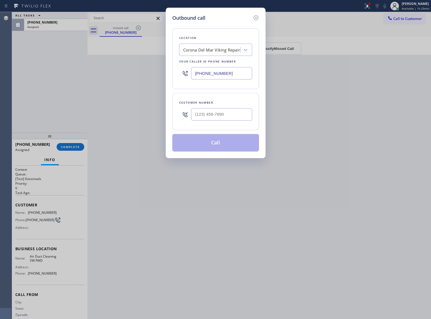
click at [228, 75] on input "[PHONE_NUMBER]" at bounding box center [221, 73] width 61 height 12
paste input "213) 344-0607"
type input "[PHONE_NUMBER]"
click at [259, 19] on icon at bounding box center [256, 18] width 7 height 7
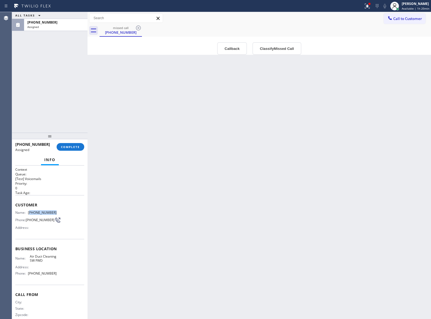
drag, startPoint x: 51, startPoint y: 212, endPoint x: 30, endPoint y: 213, distance: 21.3
click at [30, 213] on span "[PHONE_NUMBER]" at bounding box center [42, 212] width 29 height 4
click at [74, 138] on div at bounding box center [50, 135] width 76 height 7
click at [73, 145] on span "COMPLETE" at bounding box center [70, 147] width 19 height 4
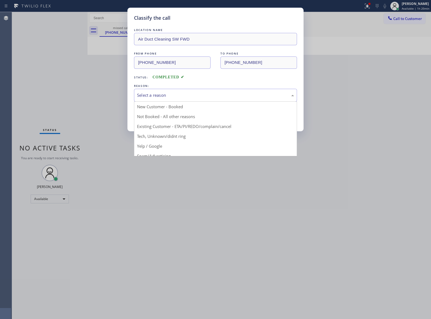
click at [176, 95] on div "Select a reason" at bounding box center [215, 95] width 157 height 6
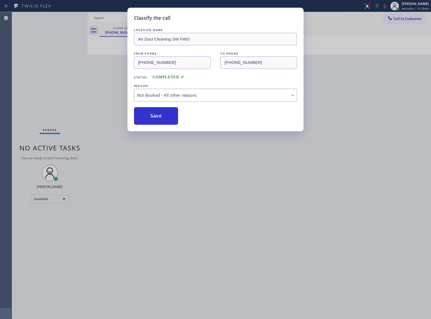
click at [162, 115] on button "Save" at bounding box center [156, 116] width 44 height 18
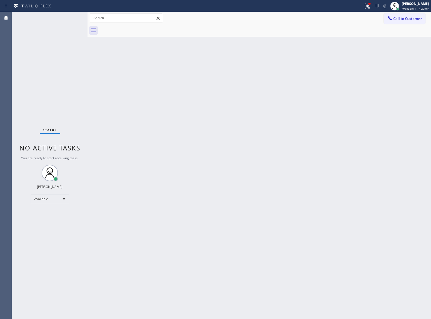
click at [404, 19] on span "Call to Customer" at bounding box center [408, 18] width 29 height 5
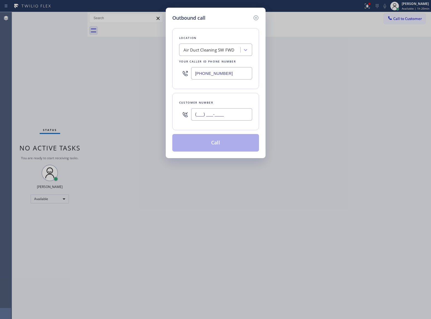
click at [216, 115] on input "(___) ___-____" at bounding box center [221, 114] width 61 height 12
paste input "424) 206-5352"
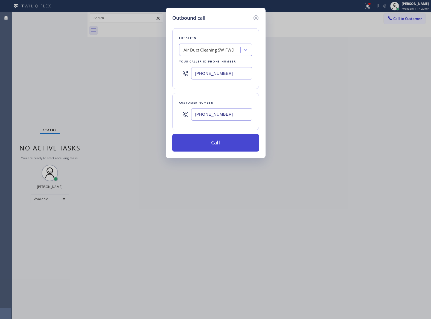
type input "[PHONE_NUMBER]"
click at [227, 141] on button "Call" at bounding box center [215, 143] width 87 height 18
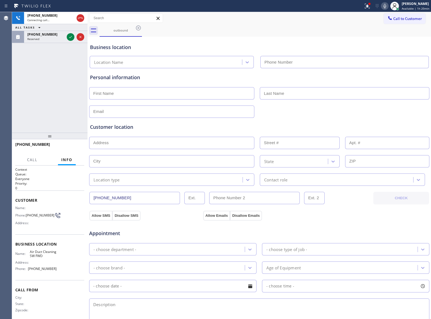
click at [70, 36] on icon at bounding box center [70, 37] width 7 height 7
type input "[PHONE_NUMBER]"
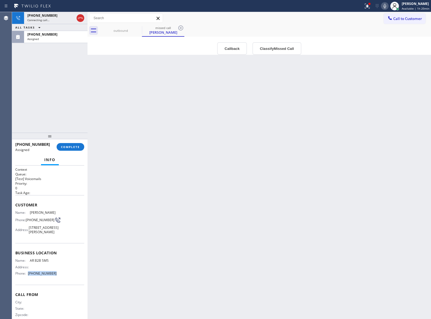
drag, startPoint x: 57, startPoint y: 280, endPoint x: 28, endPoint y: 279, distance: 29.3
click at [28, 277] on div "Name: AR B2B SMS Address: Phone: [PHONE_NUMBER]" at bounding box center [49, 267] width 69 height 19
click at [78, 15] on icon at bounding box center [80, 18] width 7 height 7
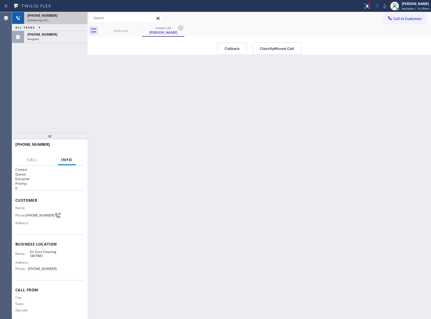
click at [415, 19] on span "Call to Customer" at bounding box center [408, 18] width 29 height 5
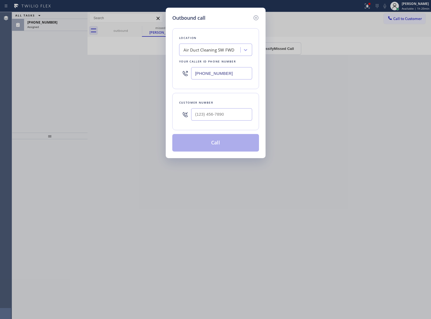
click at [237, 73] on input "[PHONE_NUMBER]" at bounding box center [221, 73] width 61 height 12
paste input "833) 692-2271"
type input "[PHONE_NUMBER]"
click at [256, 24] on div "Location 4C.SMS Campaign AR B2B SMS Your caller id phone number [PHONE_NUMBER] …" at bounding box center [215, 87] width 87 height 130
click at [256, 19] on icon at bounding box center [256, 18] width 7 height 7
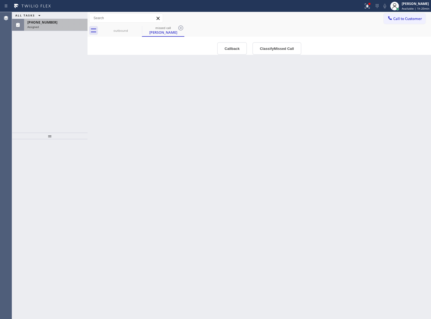
click at [31, 29] on div "[PHONE_NUMBER] Assigned" at bounding box center [54, 25] width 61 height 12
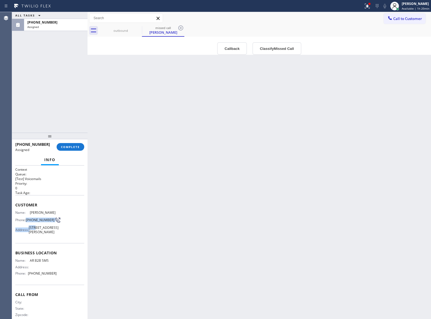
drag, startPoint x: 29, startPoint y: 224, endPoint x: 27, endPoint y: 218, distance: 5.9
click at [27, 218] on div "Name: [PERSON_NAME] Phone: [PHONE_NUMBER] Address: [STREET_ADDRESS][PERSON_NAME]" at bounding box center [35, 223] width 41 height 26
click at [32, 222] on span "[PHONE_NUMBER]" at bounding box center [40, 220] width 29 height 4
drag, startPoint x: 33, startPoint y: 224, endPoint x: 27, endPoint y: 219, distance: 8.4
click at [27, 219] on span "[PHONE_NUMBER]" at bounding box center [40, 220] width 29 height 4
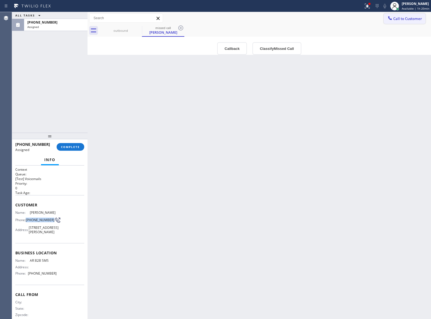
click at [406, 21] on button "Call to Customer" at bounding box center [405, 18] width 42 height 10
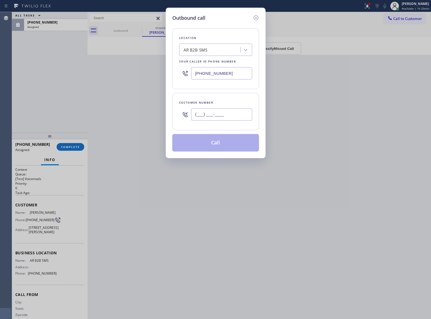
click at [208, 118] on input "(___) ___-____" at bounding box center [221, 114] width 61 height 12
paste input "646) 831-2912"
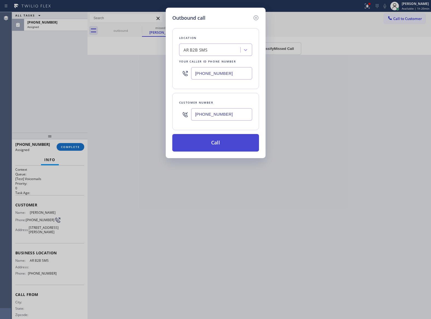
type input "[PHONE_NUMBER]"
click at [212, 146] on button "Call" at bounding box center [215, 143] width 87 height 18
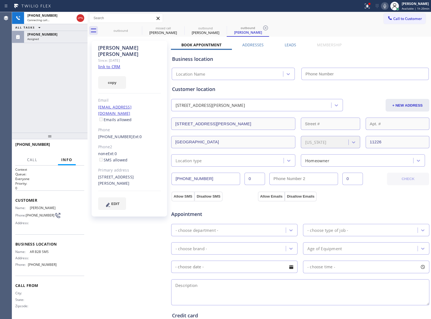
click at [113, 64] on link "link to CRM" at bounding box center [109, 66] width 22 height 5
type input "[PHONE_NUMBER]"
drag, startPoint x: 97, startPoint y: 124, endPoint x: 124, endPoint y: 125, distance: 27.1
click at [124, 125] on div "[PERSON_NAME] Since: [DATE] link to CRM copy Email [EMAIL_ADDRESS][DOMAIN_NAME]…" at bounding box center [130, 128] width 76 height 175
drag, startPoint x: 54, startPoint y: 99, endPoint x: 147, endPoint y: 83, distance: 93.8
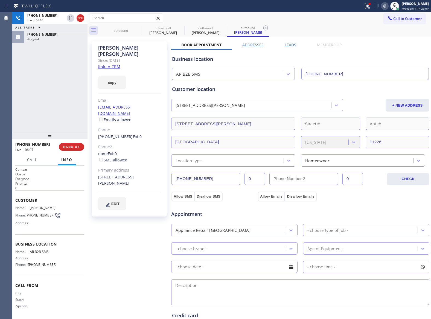
click at [54, 99] on div "[PHONE_NUMBER] Live | 06:08 ALL TASKS ALL TASKS ACTIVE TASKS TASKS IN WRAP UP […" at bounding box center [50, 72] width 76 height 120
click at [41, 86] on div "ALL TASKS ALL TASKS ACTIVE TASKS TASKS IN WRAP UP [PHONE_NUMBER] Wrap up | 00:[…" at bounding box center [50, 72] width 76 height 120
drag, startPoint x: 118, startPoint y: 170, endPoint x: 97, endPoint y: 165, distance: 22.6
click at [97, 165] on div "[PERSON_NAME] Since: [DATE] link to CRM copy Email [EMAIL_ADDRESS][DOMAIN_NAME]…" at bounding box center [130, 128] width 76 height 175
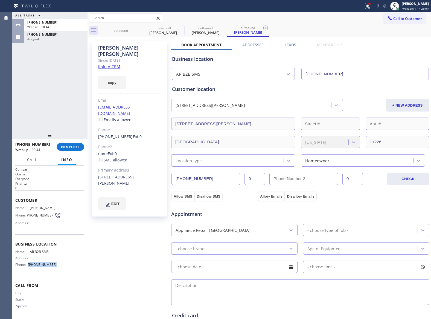
drag, startPoint x: 51, startPoint y: 270, endPoint x: 29, endPoint y: 268, distance: 22.8
click at [29, 268] on div "Name: AR B2B SMS Address: Phone: [PHONE_NUMBER]" at bounding box center [35, 258] width 41 height 19
drag, startPoint x: 34, startPoint y: 221, endPoint x: 27, endPoint y: 215, distance: 9.1
click at [27, 215] on span "[PHONE_NUMBER]" at bounding box center [40, 215] width 29 height 4
click at [51, 96] on div "ALL TASKS ALL TASKS ACTIVE TASKS TASKS IN WRAP UP [PHONE_NUMBER] Wrap up | 01:[…" at bounding box center [50, 72] width 76 height 120
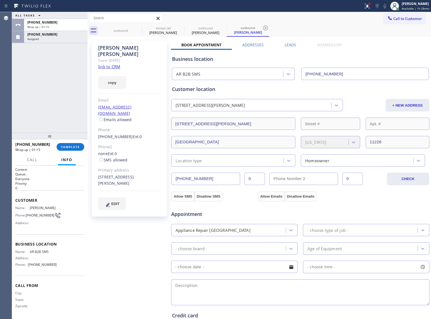
drag, startPoint x: 401, startPoint y: 16, endPoint x: 399, endPoint y: 18, distance: 2.9
click at [400, 17] on span "Call to Customer" at bounding box center [408, 18] width 29 height 5
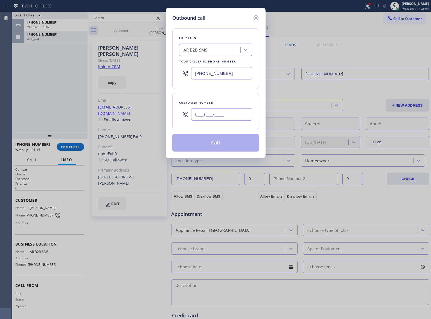
click at [216, 112] on input "(___) ___-____" at bounding box center [221, 114] width 61 height 12
paste input "646) 831-2912"
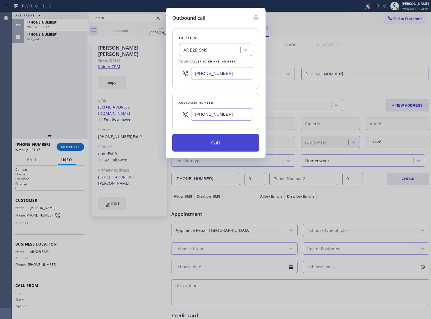
type input "[PHONE_NUMBER]"
click at [234, 148] on button "Call" at bounding box center [215, 143] width 87 height 18
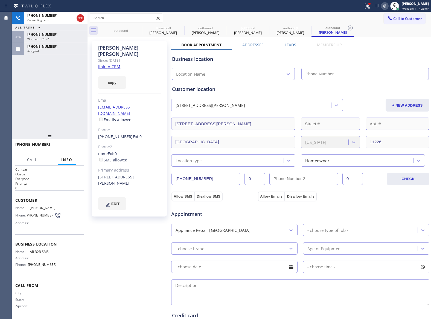
type input "[PHONE_NUMBER]"
click at [70, 109] on div "[PHONE_NUMBER] Live | 00:47 ALL TASKS ALL TASKS ACTIVE TASKS TASKS IN WRAP UP […" at bounding box center [50, 72] width 76 height 120
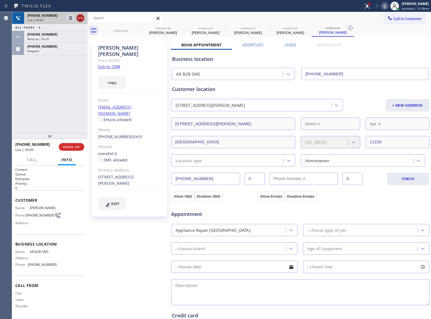
click at [83, 16] on icon at bounding box center [80, 18] width 7 height 7
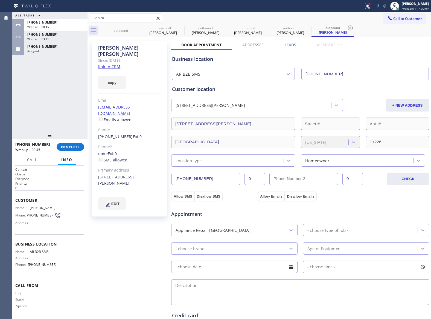
click at [391, 23] on button "Call to Customer" at bounding box center [405, 18] width 42 height 10
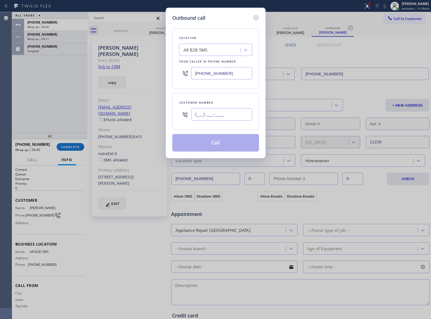
click at [233, 115] on input "(___) ___-____" at bounding box center [221, 114] width 61 height 12
paste input "646) 831-2912"
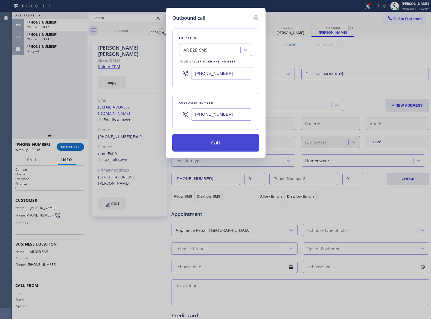
type input "[PHONE_NUMBER]"
click at [227, 144] on button "Call" at bounding box center [215, 143] width 87 height 18
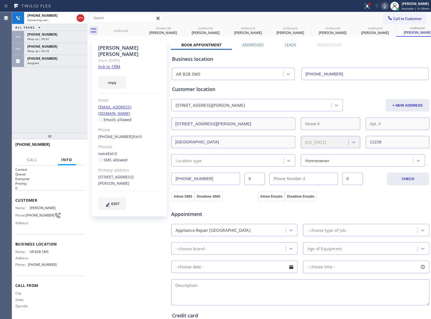
type input "[PHONE_NUMBER]"
drag, startPoint x: 79, startPoint y: 19, endPoint x: 245, endPoint y: 122, distance: 194.8
click at [48, 106] on div "ALL TASKS ALL TASKS ACTIVE TASKS TASKS IN WRAP UP [PHONE_NUMBER] Wrap up | 00:1…" at bounding box center [50, 72] width 76 height 120
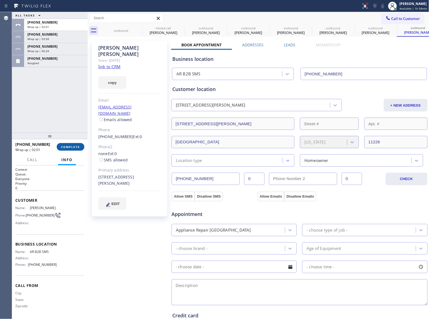
click at [74, 144] on button "COMPLETE" at bounding box center [71, 147] width 28 height 8
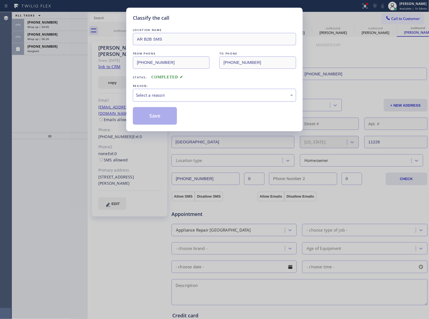
click at [161, 98] on div "Select a reason" at bounding box center [214, 95] width 157 height 6
click at [159, 114] on button "Save" at bounding box center [155, 116] width 44 height 18
click at [51, 26] on div "Classify the call LOCATION NAME AIR [PERSON_NAME] HVAC and EQUIPMENT REPAIR LLC…" at bounding box center [220, 165] width 417 height 307
click at [51, 26] on div "Wrap up | 04:02" at bounding box center [55, 27] width 57 height 4
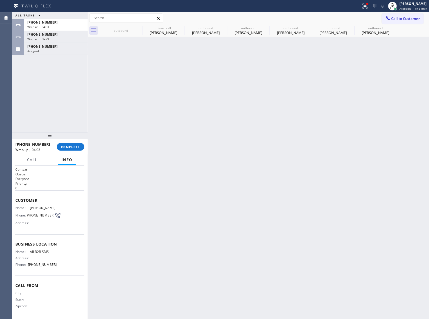
click at [51, 26] on div "Wrap up | 04:03" at bounding box center [55, 27] width 57 height 4
click at [80, 145] on button "COMPLETE" at bounding box center [71, 147] width 28 height 8
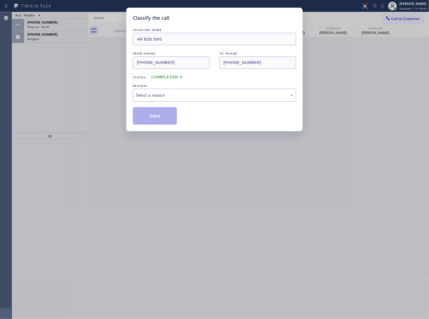
click at [165, 98] on div "Select a reason" at bounding box center [214, 95] width 157 height 6
click at [159, 112] on button "Save" at bounding box center [155, 116] width 44 height 18
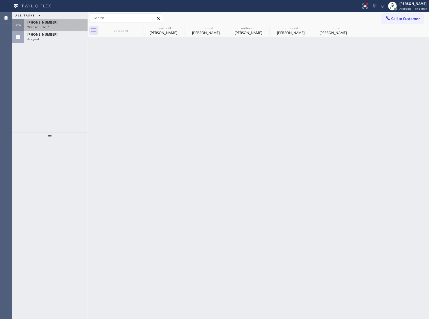
click at [41, 27] on span "Wrap up | 06:32" at bounding box center [38, 27] width 22 height 4
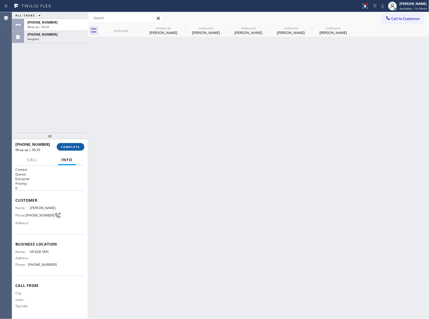
click at [76, 147] on span "COMPLETE" at bounding box center [70, 147] width 19 height 4
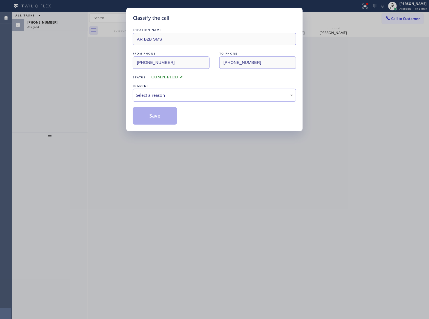
click at [149, 103] on div "LOCATION NAME AR B2B SMS FROM PHONE [PHONE_NUMBER] TO PHONE [PHONE_NUMBER] Stat…" at bounding box center [214, 75] width 163 height 97
click at [155, 99] on div "Select a reason" at bounding box center [214, 95] width 163 height 13
click at [153, 112] on button "Save" at bounding box center [155, 116] width 44 height 18
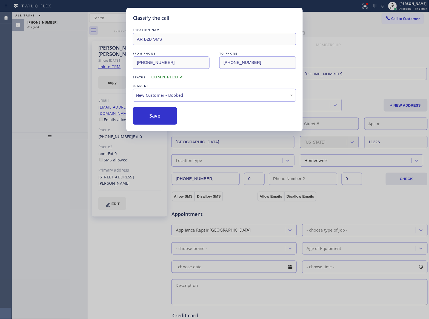
click at [37, 24] on div "Classify the call LOCATION NAME AR B2B SMS FROM PHONE [PHONE_NUMBER] TO PHONE […" at bounding box center [214, 159] width 429 height 319
click at [37, 24] on div "Classify the call LOCATION NAME AIR [PERSON_NAME] HVAC and EQUIPMENT REPAIR LLC…" at bounding box center [220, 165] width 417 height 307
click at [37, 24] on span "[PHONE_NUMBER]" at bounding box center [42, 22] width 30 height 5
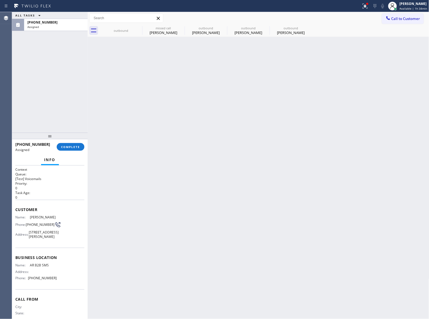
click at [37, 24] on span "[PHONE_NUMBER]" at bounding box center [42, 22] width 30 height 5
drag, startPoint x: 38, startPoint y: 228, endPoint x: 15, endPoint y: 209, distance: 30.2
click at [15, 209] on div "Context Queue: [Test] Voicemails Priority: 0 Task Age: [DEMOGRAPHIC_DATA] minut…" at bounding box center [50, 241] width 76 height 153
click at [190, 208] on div "Back to Dashboard Change Sender ID Customers Technicians Select a contact Outbo…" at bounding box center [258, 165] width 341 height 307
click at [76, 147] on span "COMPLETE" at bounding box center [70, 147] width 19 height 4
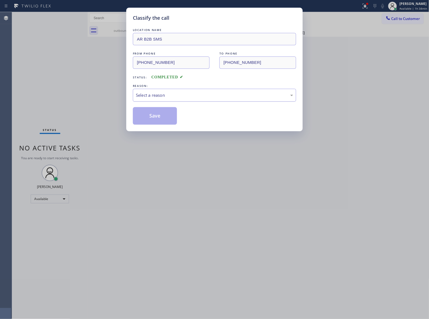
drag, startPoint x: 169, startPoint y: 94, endPoint x: 165, endPoint y: 101, distance: 7.9
click at [169, 95] on div "Select a reason" at bounding box center [214, 95] width 157 height 6
click at [149, 120] on button "Save" at bounding box center [155, 116] width 44 height 18
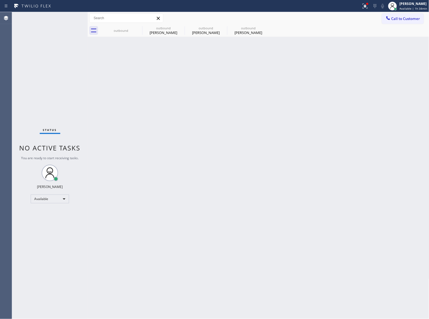
drag, startPoint x: 71, startPoint y: 51, endPoint x: 75, endPoint y: 0, distance: 50.7
click at [71, 46] on div "Status No active tasks You are ready to start receiving tasks. [PERSON_NAME] Av…" at bounding box center [50, 165] width 76 height 307
drag, startPoint x: 44, startPoint y: 102, endPoint x: 297, endPoint y: 9, distance: 269.5
click at [53, 99] on div "Status No active tasks You are ready to start receiving tasks. [PERSON_NAME] Av…" at bounding box center [50, 165] width 76 height 307
click at [413, 23] on button "Call to Customer" at bounding box center [402, 18] width 42 height 10
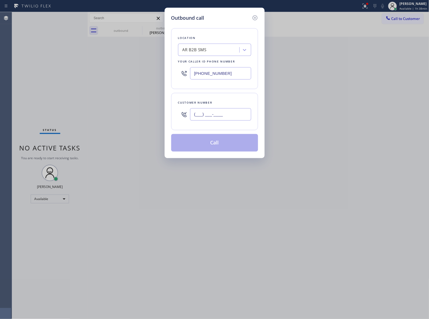
drag, startPoint x: 227, startPoint y: 113, endPoint x: 246, endPoint y: 117, distance: 19.2
click at [227, 114] on input "(___) ___-____" at bounding box center [220, 114] width 61 height 12
paste input "714) 623-1659"
type input "[PHONE_NUMBER]"
drag, startPoint x: 63, startPoint y: 36, endPoint x: 81, endPoint y: 0, distance: 39.8
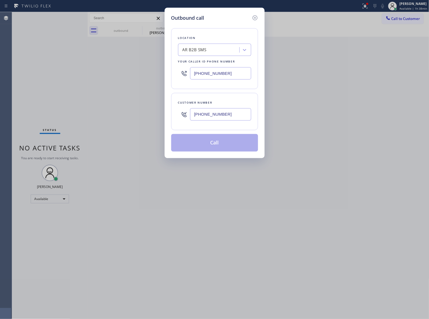
click at [66, 25] on div "Outbound call Location AR B2B SMS Your caller id phone number [PHONE_NUMBER] Cu…" at bounding box center [214, 159] width 429 height 319
click at [222, 74] on input "[PHONE_NUMBER]" at bounding box center [220, 73] width 61 height 12
paste input "___) ___-____"
type input "(___) ___-____"
click at [209, 51] on div "Search location" at bounding box center [197, 50] width 30 height 6
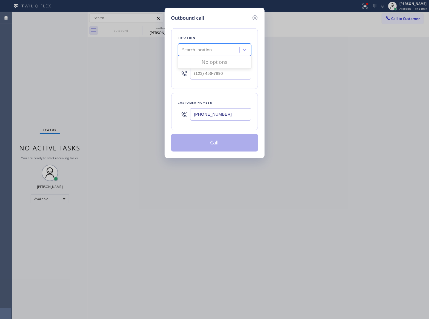
paste input "Tustin Appliance Repair"
type input "Tustin Appliance Repair"
click at [182, 48] on input "Tustin Appliance Repair" at bounding box center [204, 50] width 44 height 5
type input "5 Star Appliance Re"
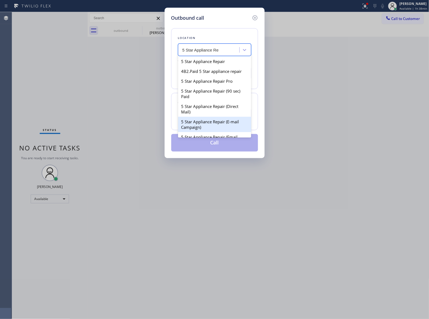
click at [228, 132] on div "5 Star Appliance Repair (E-mail Campaign)" at bounding box center [214, 124] width 73 height 15
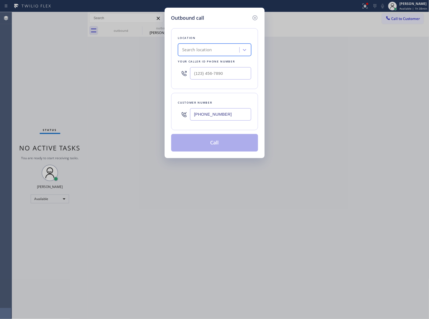
click at [200, 48] on div "Search location" at bounding box center [197, 50] width 30 height 6
type input "5 Star Appliance Rep"
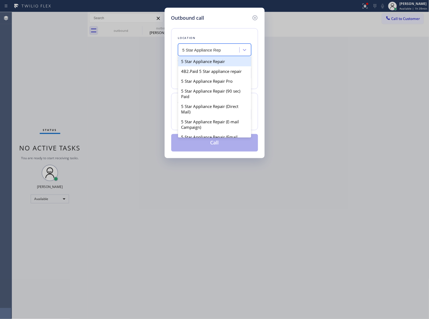
click at [213, 63] on div "5 Star Appliance Repair" at bounding box center [214, 61] width 73 height 10
type input "[PHONE_NUMBER]"
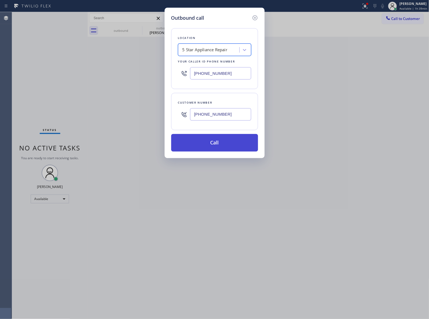
click at [209, 144] on button "Call" at bounding box center [214, 143] width 87 height 18
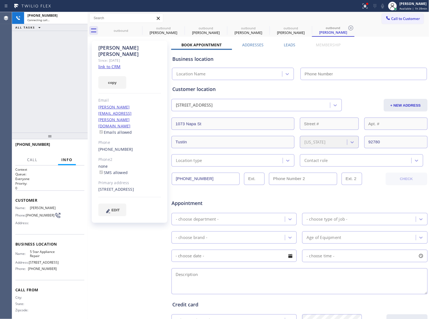
click at [114, 64] on link "link to CRM" at bounding box center [109, 66] width 22 height 5
type input "[PHONE_NUMBER]"
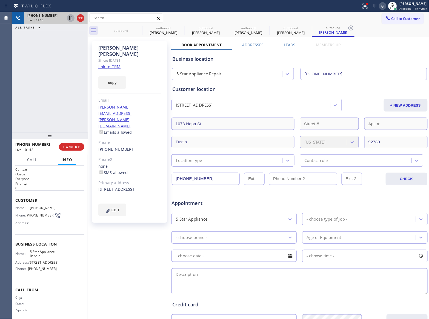
click at [71, 17] on icon at bounding box center [70, 18] width 7 height 7
click at [383, 5] on icon at bounding box center [382, 6] width 7 height 7
drag, startPoint x: 55, startPoint y: 57, endPoint x: 65, endPoint y: 37, distance: 22.9
click at [55, 57] on div "[PHONE_NUMBER] Live | 02:47 ALL TASKS ALL TASKS ACTIVE TASKS TASKS IN WRAP UP" at bounding box center [50, 72] width 76 height 120
click at [70, 17] on icon at bounding box center [71, 18] width 4 height 4
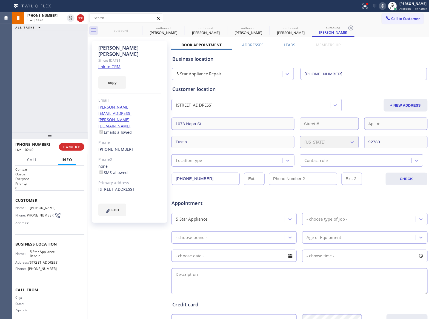
click at [378, 7] on div at bounding box center [382, 6] width 8 height 7
click at [71, 37] on icon at bounding box center [70, 37] width 7 height 7
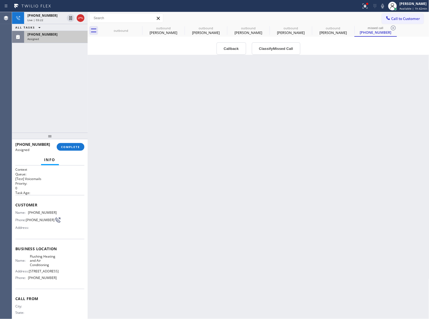
drag, startPoint x: 49, startPoint y: 102, endPoint x: 54, endPoint y: 90, distance: 13.1
click at [49, 101] on div "[PHONE_NUMBER] Live | 03:22 ALL TASKS ALL TASKS ACTIVE TASKS TASKS IN WRAP UP […" at bounding box center [50, 72] width 76 height 120
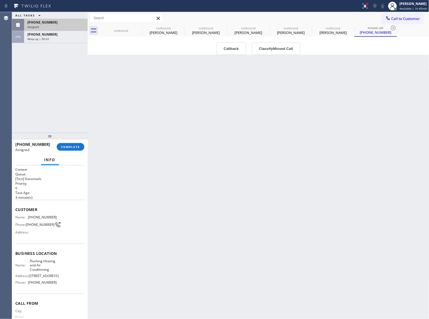
drag, startPoint x: 48, startPoint y: 98, endPoint x: 74, endPoint y: 107, distance: 27.9
click at [64, 105] on div "ALL TASKS ALL TASKS ACTIVE TASKS TASKS IN WRAP UP [PHONE_NUMBER] Assigned [PHON…" at bounding box center [50, 72] width 76 height 120
click at [68, 144] on button "COMPLETE" at bounding box center [71, 147] width 28 height 8
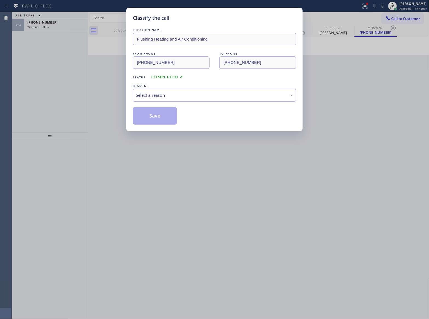
click at [187, 95] on div "Select a reason" at bounding box center [214, 95] width 157 height 6
click at [172, 115] on button "Save" at bounding box center [155, 116] width 44 height 18
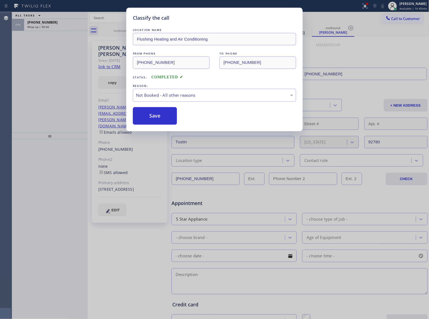
click at [55, 27] on div "Classify the call LOCATION NAME Flushing Heating and Air Conditioning FROM PHON…" at bounding box center [214, 159] width 429 height 319
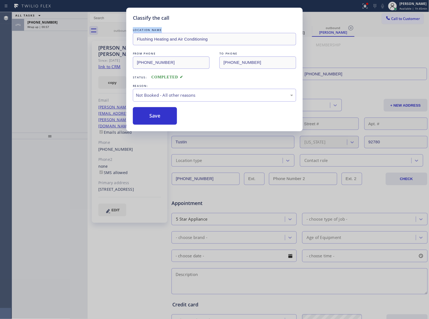
click at [55, 27] on div "Wrap up | 00:57" at bounding box center [55, 27] width 57 height 4
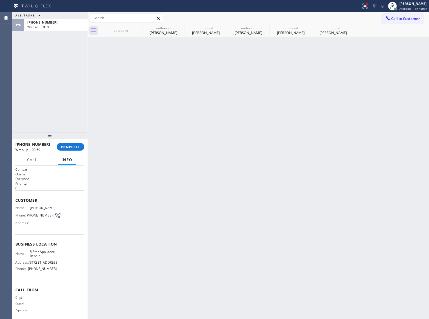
click at [55, 27] on div "Wrap up | 00:59" at bounding box center [55, 27] width 57 height 4
click at [75, 150] on button "COMPLETE" at bounding box center [71, 147] width 28 height 8
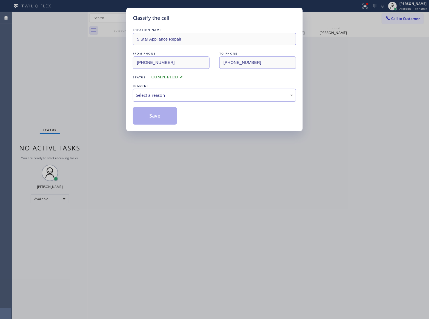
click at [171, 96] on div "Select a reason" at bounding box center [214, 95] width 157 height 6
click at [152, 118] on button "Save" at bounding box center [155, 116] width 44 height 18
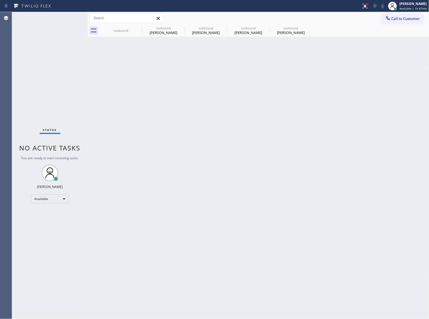
click at [78, 136] on div "Status No active tasks You are ready to start receiving tasks. [PERSON_NAME] Av…" at bounding box center [50, 165] width 76 height 307
drag, startPoint x: 404, startPoint y: 17, endPoint x: 397, endPoint y: 21, distance: 8.2
click at [403, 17] on span "Call to Customer" at bounding box center [405, 18] width 29 height 5
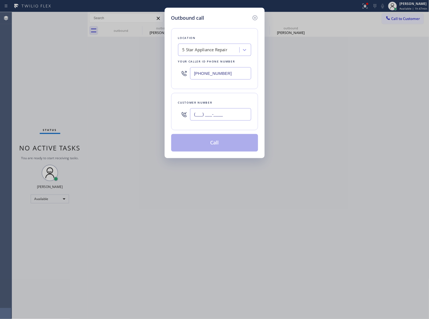
click at [219, 114] on input "(___) ___-____" at bounding box center [220, 114] width 61 height 12
paste input "917) 915-1184"
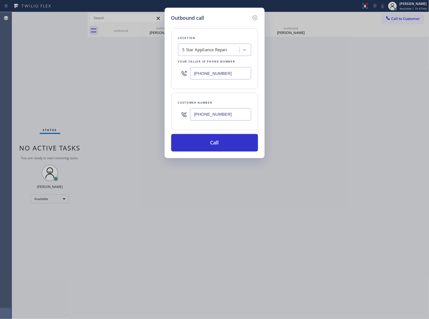
type input "[PHONE_NUMBER]"
click at [42, 50] on div "Outbound call Location 5 Star Appliance Repair Your caller id phone number [PHO…" at bounding box center [214, 159] width 429 height 319
click at [203, 76] on input "[PHONE_NUMBER]" at bounding box center [220, 73] width 61 height 12
paste input "347) 836-6590"
type input "[PHONE_NUMBER]"
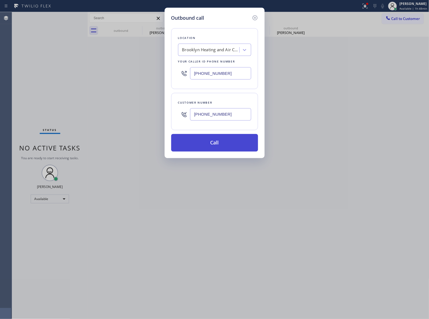
click at [220, 141] on button "Call" at bounding box center [214, 143] width 87 height 18
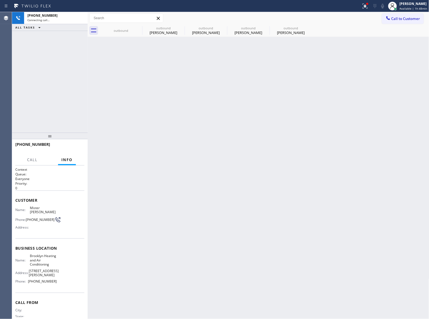
click at [21, 115] on div "[PHONE_NUMBER] Connecting call… ALL TASKS ALL TASKS ACTIVE TASKS TASKS IN WRAP …" at bounding box center [50, 72] width 76 height 120
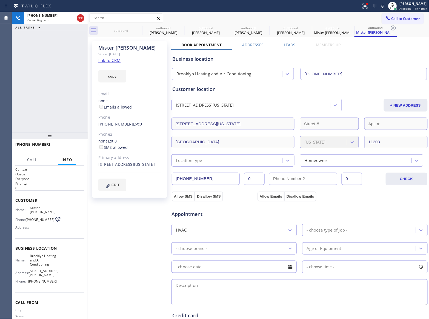
type input "[PHONE_NUMBER]"
click at [2, 72] on div "Agent Desktop" at bounding box center [6, 165] width 12 height 307
click at [61, 144] on button "COMPLETE" at bounding box center [71, 147] width 28 height 8
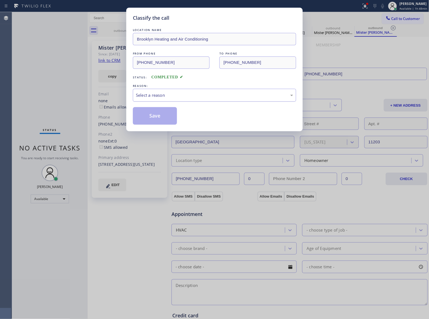
click at [175, 94] on div "Select a reason" at bounding box center [214, 95] width 157 height 6
click at [155, 91] on div "Existing Customer - ETA/PI/REDO/complain/cancel" at bounding box center [214, 95] width 163 height 13
click at [156, 118] on button "Save" at bounding box center [155, 116] width 44 height 18
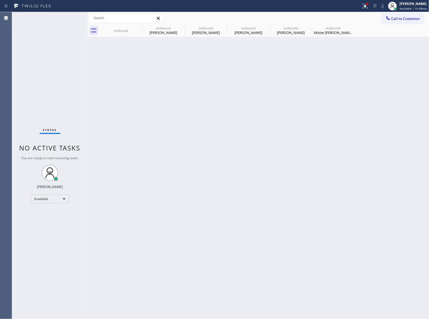
drag, startPoint x: 62, startPoint y: 66, endPoint x: 251, endPoint y: 23, distance: 193.7
click at [72, 63] on div "Status No active tasks You are ready to start receiving tasks. [PERSON_NAME] Av…" at bounding box center [50, 165] width 76 height 307
click at [417, 3] on div "[PERSON_NAME]" at bounding box center [413, 3] width 28 height 5
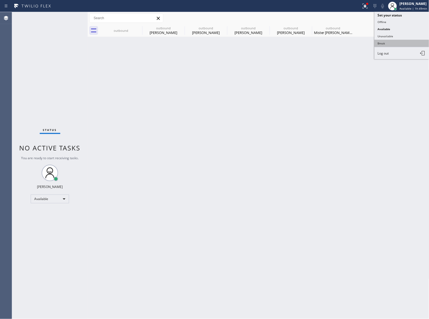
click at [384, 41] on button "Break" at bounding box center [401, 43] width 55 height 7
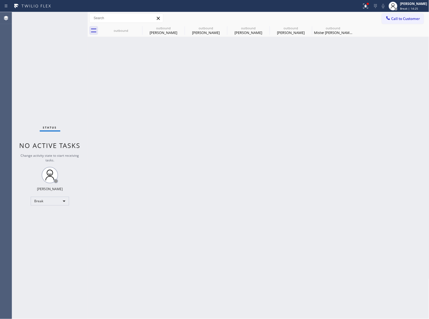
drag, startPoint x: 71, startPoint y: 61, endPoint x: 73, endPoint y: 6, distance: 55.6
click at [72, 61] on div "Status No active tasks Change activity state to start receiving tasks. [PERSON_…" at bounding box center [50, 165] width 76 height 307
drag, startPoint x: 54, startPoint y: 111, endPoint x: 83, endPoint y: 27, distance: 88.1
click at [54, 108] on div "Status No active tasks Change activity state to start receiving tasks. [PERSON_…" at bounding box center [50, 165] width 76 height 307
drag, startPoint x: 396, startPoint y: 9, endPoint x: 398, endPoint y: 16, distance: 7.2
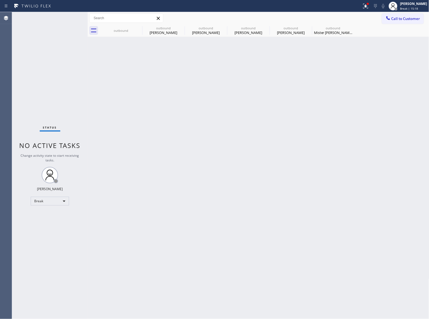
click at [397, 8] on div "[PERSON_NAME] Break | 15:18" at bounding box center [408, 6] width 42 height 12
click at [391, 27] on button "Available" at bounding box center [401, 28] width 55 height 7
click at [136, 28] on icon at bounding box center [138, 27] width 5 height 5
click at [0, 0] on icon at bounding box center [0, 0] width 0 height 0
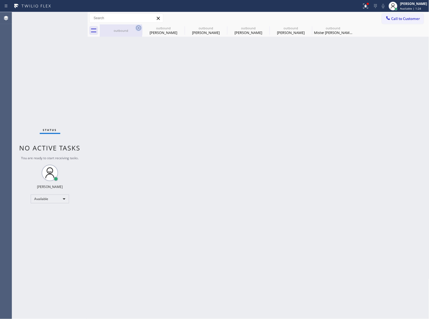
click at [0, 0] on icon at bounding box center [0, 0] width 0 height 0
click at [136, 28] on div "outbound outbound [PERSON_NAME] outbound [PERSON_NAME] outbound [PERSON_NAME] o…" at bounding box center [264, 30] width 329 height 12
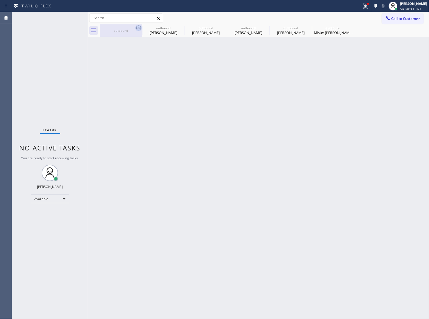
click at [136, 28] on div "outbound outbound [PERSON_NAME] outbound [PERSON_NAME] outbound [PERSON_NAME] o…" at bounding box center [264, 30] width 329 height 12
drag, startPoint x: 37, startPoint y: 41, endPoint x: 89, endPoint y: 5, distance: 63.4
click at [37, 41] on div "Status No active tasks You are ready to start receiving tasks. [PERSON_NAME] Av…" at bounding box center [50, 165] width 76 height 307
drag, startPoint x: 42, startPoint y: 60, endPoint x: 225, endPoint y: 6, distance: 191.1
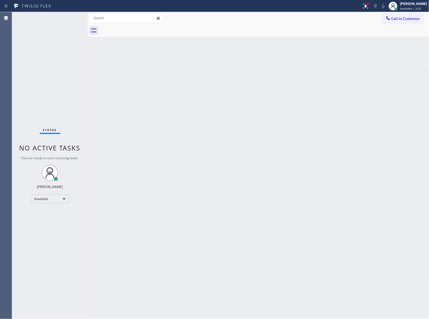
click at [43, 60] on div "Status No active tasks You are ready to start receiving tasks. [PERSON_NAME] Av…" at bounding box center [50, 165] width 76 height 307
drag, startPoint x: 398, startPoint y: 21, endPoint x: 285, endPoint y: 70, distance: 122.6
click at [398, 21] on button "Call to Customer" at bounding box center [402, 18] width 42 height 10
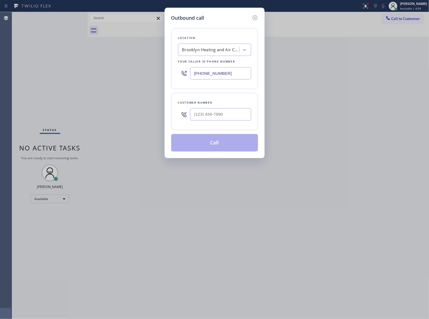
click at [213, 106] on div at bounding box center [220, 114] width 61 height 18
click at [212, 109] on input "(___) ___-____" at bounding box center [220, 114] width 61 height 12
paste input "323) 500-5597"
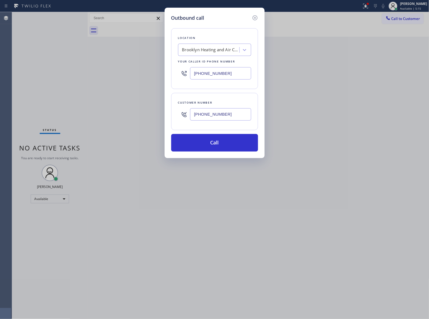
click at [253, 194] on div "Outbound call Location [GEOGRAPHIC_DATA] Heating and Air Conditioning Your call…" at bounding box center [214, 159] width 429 height 319
click at [230, 118] on input "[PHONE_NUMBER]" at bounding box center [220, 114] width 61 height 12
paste input "63) 201-808"
type input "[PHONE_NUMBER]"
click at [232, 138] on button "Call" at bounding box center [214, 143] width 87 height 18
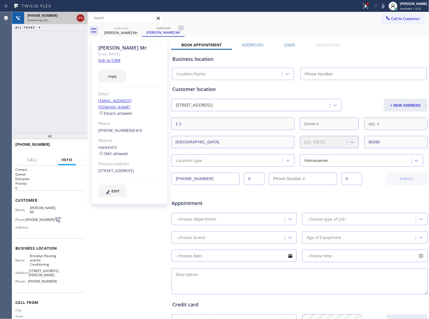
type input "[PHONE_NUMBER]"
click at [80, 19] on icon at bounding box center [80, 18] width 7 height 7
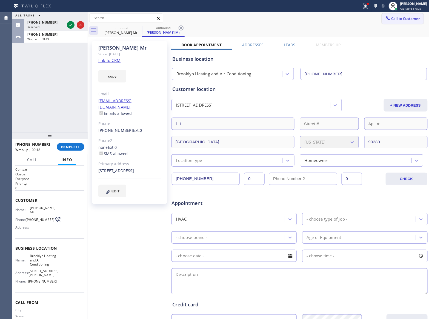
click at [399, 18] on span "Call to Customer" at bounding box center [405, 18] width 29 height 5
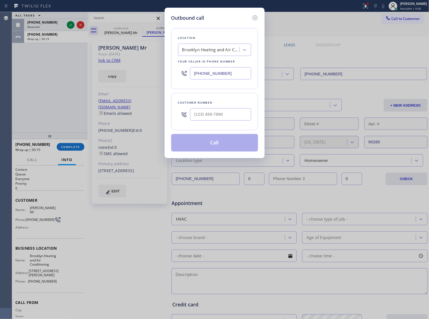
click at [254, 19] on icon at bounding box center [254, 18] width 7 height 7
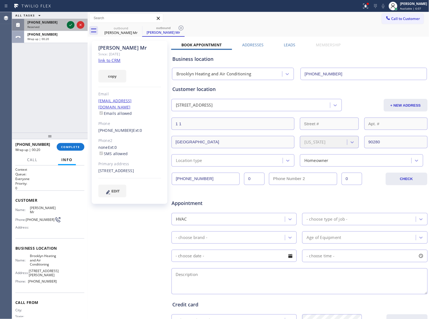
click at [72, 24] on icon at bounding box center [70, 25] width 3 height 2
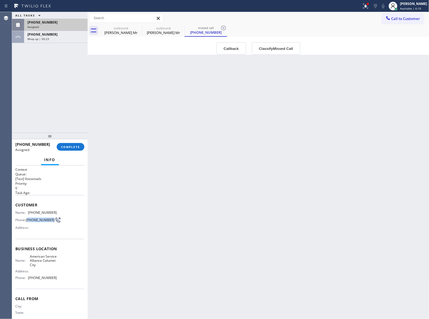
drag, startPoint x: 32, startPoint y: 222, endPoint x: 28, endPoint y: 219, distance: 5.4
click at [28, 219] on span "[PHONE_NUMBER]" at bounding box center [40, 220] width 29 height 4
drag, startPoint x: 41, startPoint y: 282, endPoint x: 27, endPoint y: 283, distance: 14.0
click at [27, 282] on div "Name: American Service Alliance Calumet City Address: Phone: [PHONE_NUMBER]" at bounding box center [49, 268] width 69 height 28
drag, startPoint x: 322, startPoint y: 176, endPoint x: 388, endPoint y: 55, distance: 137.3
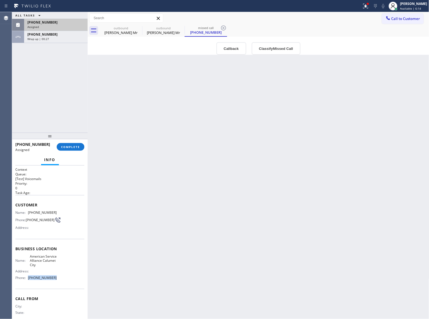
click at [336, 160] on div "Back to Dashboard Change Sender ID Customers Technicians Select a contact Outbo…" at bounding box center [258, 165] width 341 height 307
drag, startPoint x: 399, startPoint y: 25, endPoint x: 349, endPoint y: 41, distance: 52.4
click at [400, 25] on div "outbound [PERSON_NAME] Mr outbound [PERSON_NAME] Mr missed call [PHONE_NUMBER]" at bounding box center [264, 30] width 329 height 12
click at [412, 20] on span "Call to Customer" at bounding box center [405, 18] width 29 height 5
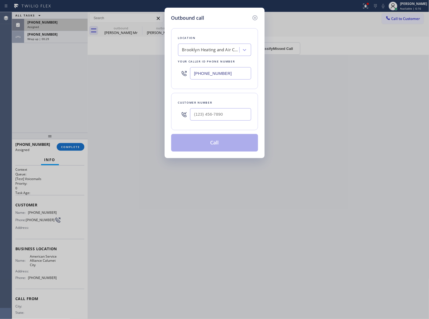
click at [216, 76] on input "[PHONE_NUMBER]" at bounding box center [220, 73] width 61 height 12
paste input "708) 554-7898"
type input "[PHONE_NUMBER]"
type input "(___) ___-____"
click at [253, 18] on icon at bounding box center [254, 18] width 7 height 7
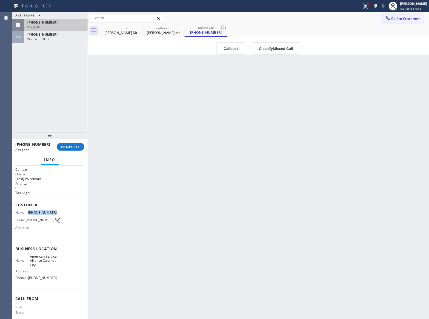
drag, startPoint x: 54, startPoint y: 215, endPoint x: 42, endPoint y: 209, distance: 13.5
click at [27, 215] on div "Name: [PHONE_NUMBER] Phone: [PHONE_NUMBER] Address:" at bounding box center [49, 221] width 69 height 22
drag, startPoint x: 418, startPoint y: 18, endPoint x: 303, endPoint y: 70, distance: 125.6
click at [418, 18] on span "Call to Customer" at bounding box center [405, 18] width 29 height 5
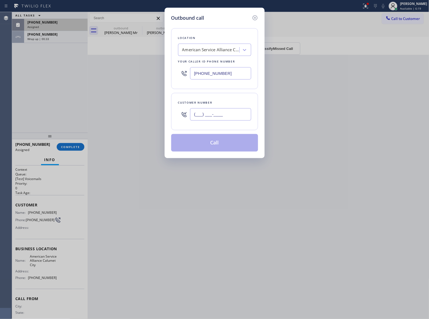
drag, startPoint x: 237, startPoint y: 115, endPoint x: 242, endPoint y: 125, distance: 11.4
click at [236, 115] on input "(___) ___-____" at bounding box center [220, 114] width 61 height 12
paste input "312) 972-2208"
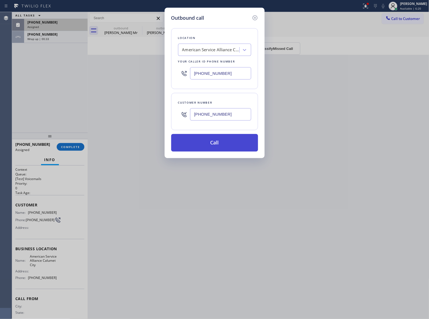
type input "[PHONE_NUMBER]"
click at [218, 147] on button "Call" at bounding box center [214, 143] width 87 height 18
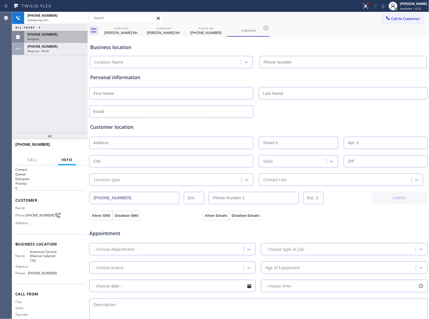
type input "[PHONE_NUMBER]"
click at [69, 148] on span "HANG UP" at bounding box center [71, 147] width 17 height 4
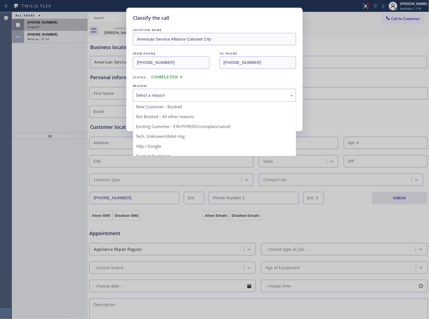
click at [182, 97] on div "Select a reason" at bounding box center [214, 95] width 157 height 6
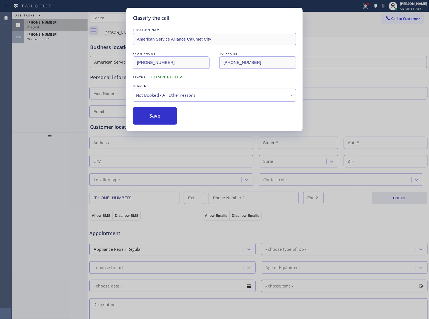
click at [162, 116] on button "Save" at bounding box center [155, 116] width 44 height 18
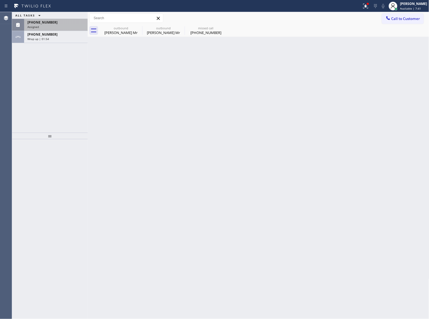
click at [63, 27] on div "Assigned" at bounding box center [55, 27] width 57 height 4
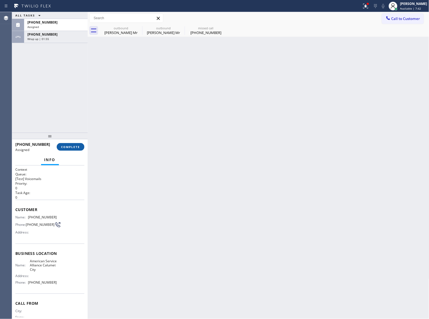
click at [72, 147] on span "COMPLETE" at bounding box center [70, 147] width 19 height 4
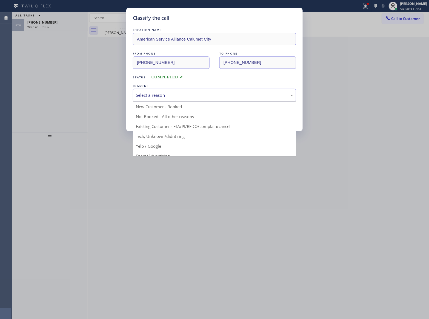
click at [178, 98] on div "Select a reason" at bounding box center [214, 95] width 157 height 6
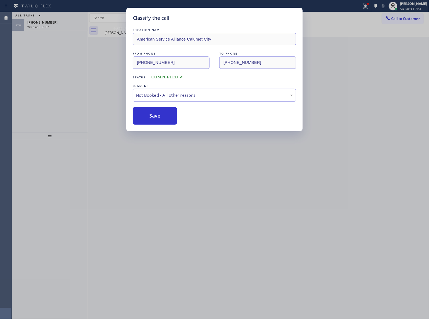
click at [165, 114] on button "Save" at bounding box center [155, 116] width 44 height 18
type input "[PHONE_NUMBER]"
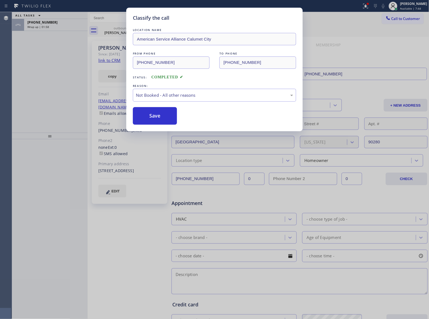
click at [56, 27] on div "Classify the call LOCATION NAME American Service Alliance Calumet City FROM PHO…" at bounding box center [214, 159] width 429 height 319
click at [56, 27] on div "Wrap up | 01:58" at bounding box center [55, 27] width 57 height 4
click at [55, 26] on div "Wrap up | 01:58" at bounding box center [55, 27] width 57 height 4
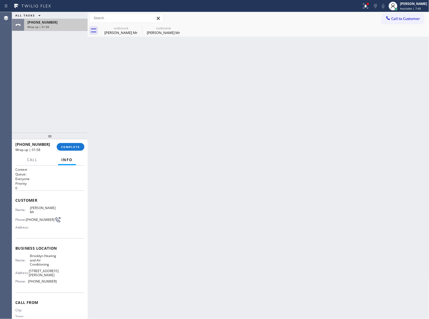
click at [55, 26] on div "Wrap up | 01:58" at bounding box center [55, 27] width 57 height 4
drag, startPoint x: 55, startPoint y: 26, endPoint x: 60, endPoint y: 37, distance: 12.1
click at [58, 33] on div "ALL TASKS ALL TASKS ACTIVE TASKS TASKS IN WRAP UP [PHONE_NUMBER] Wrap up | 01:58" at bounding box center [50, 72] width 76 height 120
click at [65, 143] on div "[PHONE_NUMBER] Wrap up | 01:58 COMPLETE" at bounding box center [49, 147] width 69 height 14
click at [65, 146] on span "COMPLETE" at bounding box center [70, 147] width 19 height 4
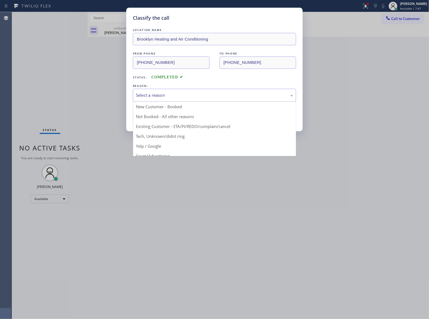
click at [183, 101] on div "Select a reason" at bounding box center [214, 95] width 163 height 13
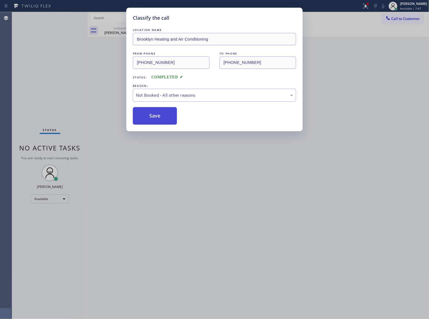
click at [168, 116] on button "Save" at bounding box center [155, 116] width 44 height 18
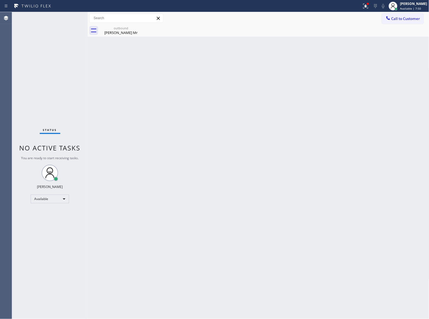
drag, startPoint x: 46, startPoint y: 77, endPoint x: 104, endPoint y: 60, distance: 60.5
click at [46, 77] on div "Status No active tasks You are ready to start receiving tasks. [PERSON_NAME] Av…" at bounding box center [50, 165] width 76 height 307
click at [404, 19] on span "Call to Customer" at bounding box center [405, 18] width 29 height 5
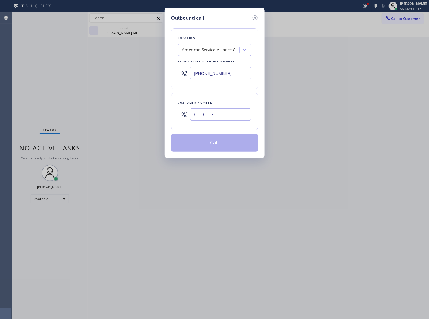
click at [229, 117] on input "(___) ___-____" at bounding box center [220, 114] width 61 height 12
paste input "323) 500-5597"
type input "[PHONE_NUMBER]"
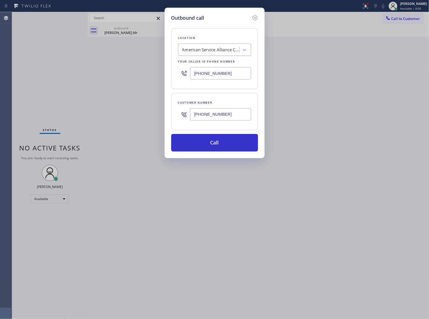
click at [217, 77] on input "[PHONE_NUMBER]" at bounding box center [220, 73] width 61 height 12
paste input "14) 627-5469"
type input "[PHONE_NUMBER]"
click at [222, 143] on button "Call" at bounding box center [214, 143] width 87 height 18
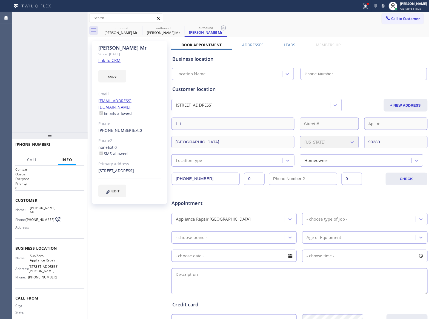
type input "[PHONE_NUMBER]"
click at [44, 99] on div "[PHONE_NUMBER] Live | 00:03 ALL TASKS ALL TASKS ACTIVE TASKS TASKS IN WRAP UP" at bounding box center [50, 72] width 76 height 120
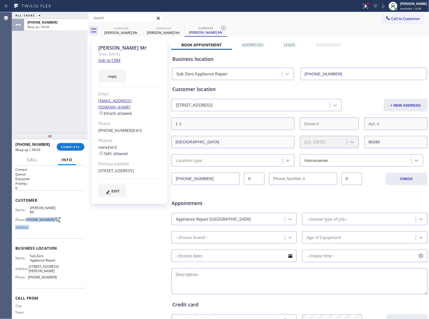
drag, startPoint x: 37, startPoint y: 222, endPoint x: 27, endPoint y: 216, distance: 11.3
click at [27, 216] on div "Name: [PERSON_NAME] Mr [PERSON_NAME]: [PHONE_NUMBER] Address:" at bounding box center [35, 219] width 41 height 26
click at [35, 220] on span "[PHONE_NUMBER]" at bounding box center [40, 219] width 29 height 4
drag, startPoint x: 36, startPoint y: 220, endPoint x: 27, endPoint y: 216, distance: 10.5
click at [27, 217] on span "[PHONE_NUMBER]" at bounding box center [40, 219] width 29 height 4
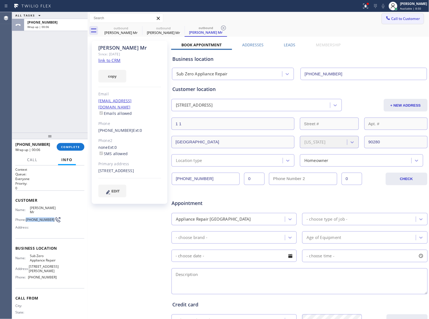
click at [386, 19] on icon at bounding box center [388, 18] width 4 height 4
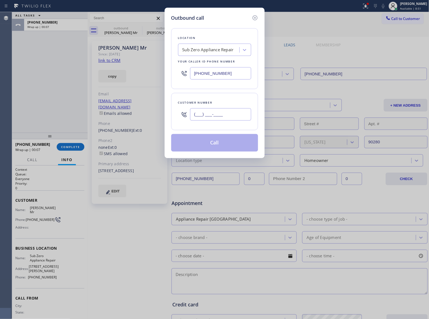
click at [229, 109] on input "(___) ___-____" at bounding box center [220, 114] width 61 height 12
paste input "323) 500-5597"
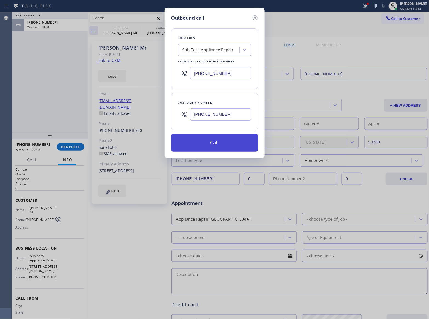
type input "[PHONE_NUMBER]"
click at [227, 144] on button "Call" at bounding box center [214, 143] width 87 height 18
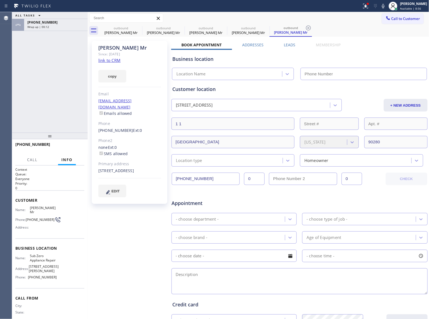
type input "[PHONE_NUMBER]"
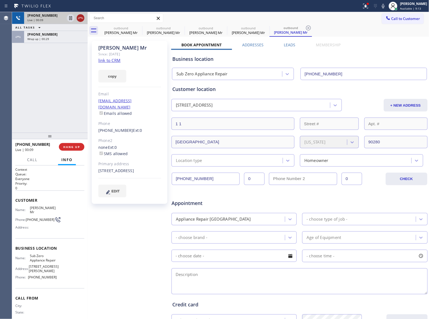
click at [80, 18] on icon at bounding box center [80, 18] width 7 height 7
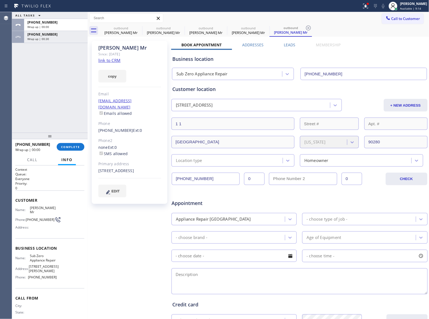
drag, startPoint x: 35, startPoint y: 224, endPoint x: 35, endPoint y: 221, distance: 3.3
click at [35, 221] on div "Name: [PERSON_NAME] Mr [PERSON_NAME]: [PHONE_NUMBER] Address:" at bounding box center [35, 219] width 41 height 26
click at [35, 220] on span "[PHONE_NUMBER]" at bounding box center [40, 219] width 29 height 4
drag, startPoint x: 33, startPoint y: 217, endPoint x: 28, endPoint y: 214, distance: 6.5
click at [28, 217] on span "[PHONE_NUMBER]" at bounding box center [40, 219] width 29 height 4
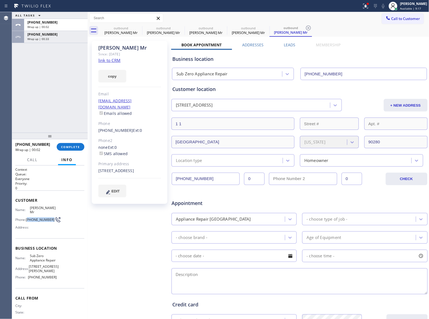
click at [403, 16] on span "Call to Customer" at bounding box center [405, 18] width 29 height 5
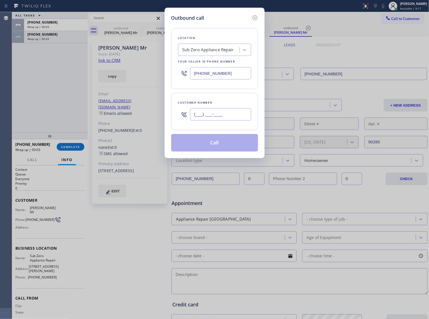
click at [227, 117] on input "(___) ___-____" at bounding box center [220, 114] width 61 height 12
paste input "323) 500-5597"
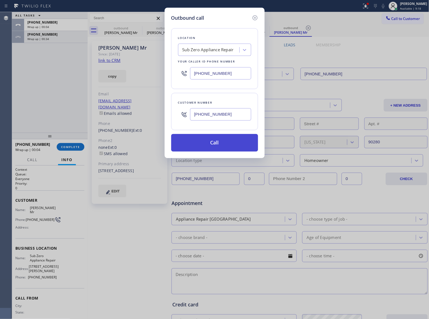
type input "[PHONE_NUMBER]"
click at [225, 141] on button "Call" at bounding box center [214, 143] width 87 height 18
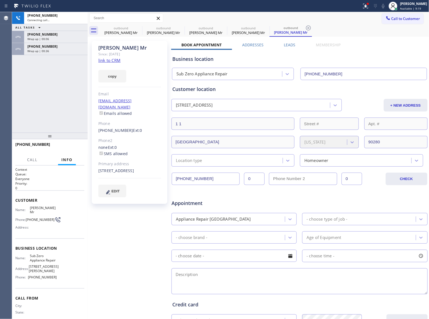
click at [48, 122] on div "[PHONE_NUMBER] Connecting call… ALL TASKS ALL TASKS ACTIVE TASKS TASKS IN WRAP …" at bounding box center [50, 72] width 76 height 120
drag, startPoint x: 36, startPoint y: 219, endPoint x: 28, endPoint y: 215, distance: 9.2
click at [28, 217] on span "[PHONE_NUMBER]" at bounding box center [40, 219] width 29 height 4
type input "[PHONE_NUMBER]"
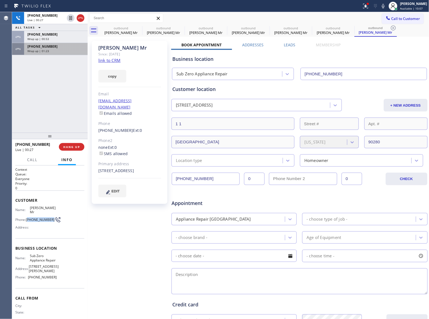
click at [54, 57] on div "[PHONE_NUMBER] Live | 00:27 ALL TASKS ALL TASKS ACTIVE TASKS TASKS IN WRAP UP […" at bounding box center [50, 72] width 76 height 120
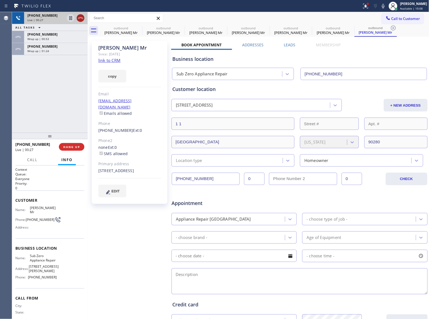
click at [81, 13] on div at bounding box center [76, 18] width 20 height 12
drag, startPoint x: 81, startPoint y: 16, endPoint x: 95, endPoint y: 21, distance: 14.6
click at [81, 16] on icon at bounding box center [80, 18] width 7 height 7
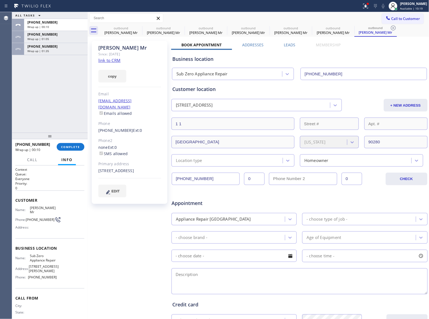
drag, startPoint x: 48, startPoint y: 111, endPoint x: 125, endPoint y: 10, distance: 126.7
click at [51, 106] on div "ALL TASKS ALL TASKS ACTIVE TASKS TASKS IN WRAP UP [PHONE_NUMBER] Wrap up | 00:1…" at bounding box center [50, 72] width 76 height 120
click at [67, 142] on div "[PHONE_NUMBER] Wrap up | 00:34 COMPLETE" at bounding box center [49, 147] width 69 height 14
click at [68, 151] on div "[PHONE_NUMBER] Wrap up | 00:35 COMPLETE" at bounding box center [49, 147] width 69 height 14
click at [67, 145] on span "COMPLETE" at bounding box center [70, 147] width 19 height 4
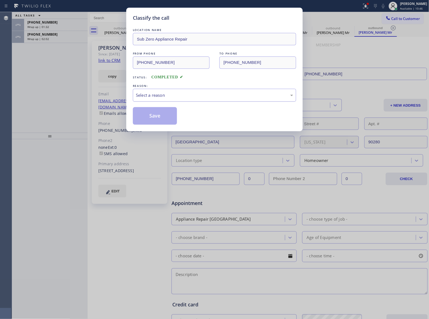
click at [166, 98] on div "Select a reason" at bounding box center [214, 95] width 157 height 6
click at [158, 114] on button "Save" at bounding box center [155, 116] width 44 height 18
click at [52, 41] on div "Classify the call LOCATION NAME Sub Zero Appliance Repair FROM PHONE [PHONE_NUM…" at bounding box center [214, 159] width 429 height 319
click at [52, 41] on div "Classify the call LOCATION NAME AIR [PERSON_NAME] HVAC and EQUIPMENT REPAIR LLC…" at bounding box center [220, 165] width 417 height 307
click at [52, 41] on div "[PHONE_NUMBER] Wrap up | 02:04" at bounding box center [54, 37] width 61 height 12
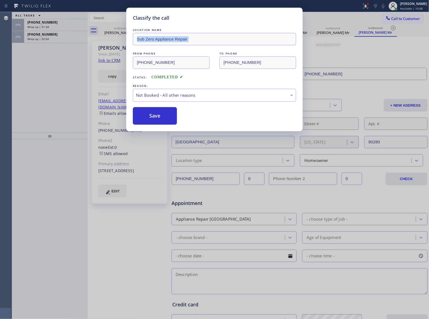
click at [52, 41] on div "[PHONE_NUMBER] Wrap up | 02:04" at bounding box center [54, 37] width 61 height 12
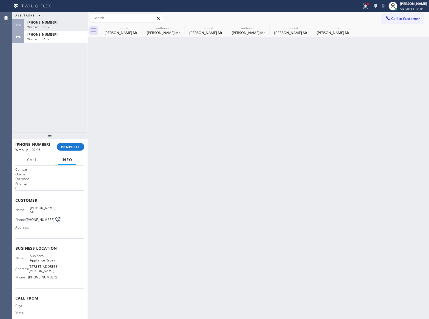
click at [52, 41] on div "[PHONE_NUMBER] Wrap up | 02:05" at bounding box center [54, 37] width 61 height 12
drag, startPoint x: 52, startPoint y: 41, endPoint x: 404, endPoint y: 0, distance: 354.3
click at [55, 41] on div "[PHONE_NUMBER] Wrap up | 02:05" at bounding box center [54, 37] width 61 height 12
click at [65, 34] on div "[PHONE_NUMBER]" at bounding box center [55, 34] width 57 height 5
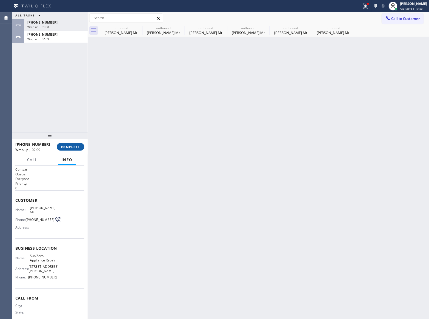
click at [71, 147] on span "COMPLETE" at bounding box center [70, 147] width 19 height 4
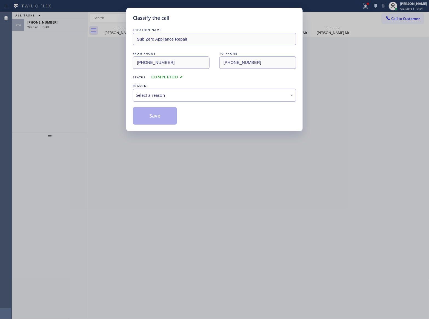
click at [170, 96] on div "Select a reason" at bounding box center [214, 95] width 157 height 6
click at [162, 115] on button "Save" at bounding box center [155, 116] width 44 height 18
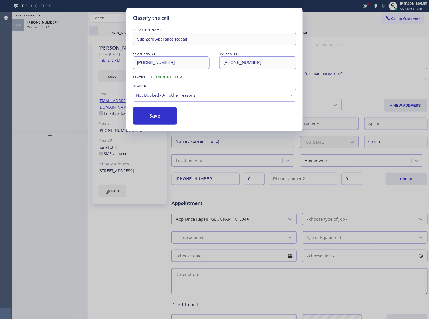
click at [51, 27] on div "Classify the call LOCATION NAME Sub Zero Appliance Repair FROM PHONE [PHONE_NUM…" at bounding box center [214, 159] width 429 height 319
click at [51, 27] on div "Wrap up | 01:42" at bounding box center [55, 27] width 57 height 4
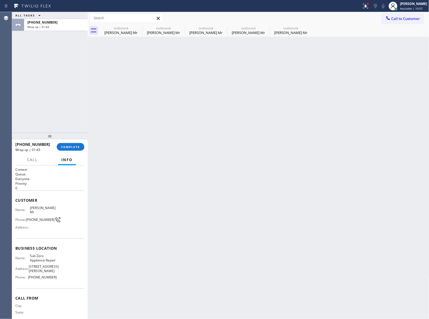
click at [51, 27] on div "Wrap up | 01:43" at bounding box center [55, 27] width 57 height 4
click at [77, 147] on span "COMPLETE" at bounding box center [70, 147] width 19 height 4
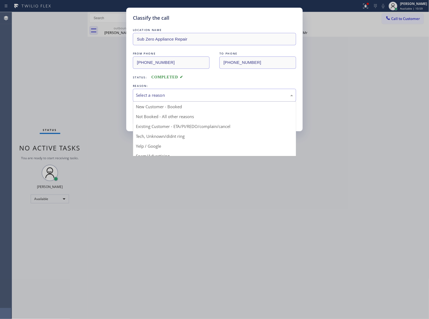
click at [186, 98] on div "Select a reason" at bounding box center [214, 95] width 157 height 6
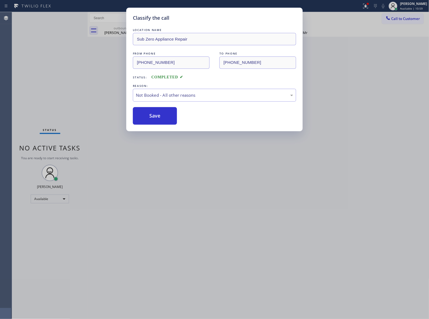
drag, startPoint x: 161, startPoint y: 115, endPoint x: 427, endPoint y: 213, distance: 283.9
click at [170, 118] on button "Save" at bounding box center [155, 116] width 44 height 18
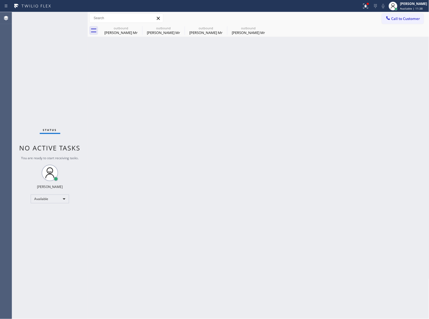
click at [64, 44] on div "Status No active tasks You are ready to start receiving tasks. [PERSON_NAME] Av…" at bounding box center [50, 165] width 76 height 307
drag, startPoint x: 60, startPoint y: 70, endPoint x: 294, endPoint y: 1, distance: 243.3
click at [60, 69] on div "Status No active tasks You are ready to start receiving tasks. [PERSON_NAME] Av…" at bounding box center [50, 165] width 76 height 307
drag, startPoint x: 48, startPoint y: 50, endPoint x: 230, endPoint y: 7, distance: 187.0
click at [59, 47] on div "Status No active tasks You are ready to start receiving tasks. [PERSON_NAME] Av…" at bounding box center [50, 165] width 76 height 307
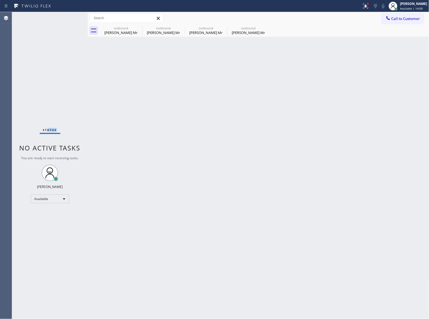
click at [51, 97] on div "Status No active tasks You are ready to start receiving tasks. [PERSON_NAME] Av…" at bounding box center [50, 165] width 76 height 307
click at [49, 103] on div "Status No active tasks You are ready to start receiving tasks. [PERSON_NAME] Av…" at bounding box center [50, 165] width 76 height 307
click at [34, 81] on div "Status No active tasks You are ready to start receiving tasks. [PERSON_NAME] Av…" at bounding box center [50, 165] width 76 height 307
click at [61, 65] on div "Status No active tasks You are ready to start receiving tasks. [PERSON_NAME] Av…" at bounding box center [50, 165] width 76 height 307
click at [42, 73] on div "Status No active tasks You are ready to start receiving tasks. [PERSON_NAME] Av…" at bounding box center [50, 165] width 76 height 307
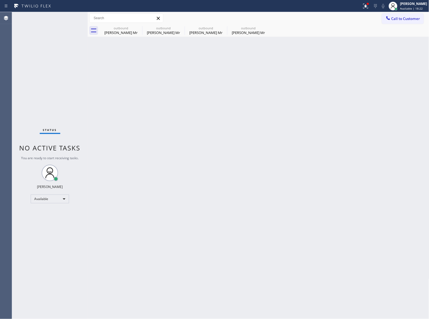
click at [43, 225] on div "Status No active tasks You are ready to start receiving tasks. [PERSON_NAME] Av…" at bounding box center [50, 165] width 76 height 307
click at [403, 19] on span "Call to Customer" at bounding box center [405, 18] width 29 height 5
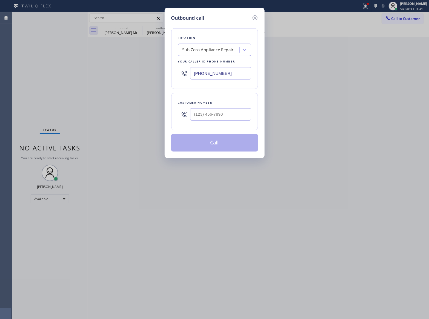
click at [214, 71] on input "[PHONE_NUMBER]" at bounding box center [220, 73] width 61 height 12
paste input "512) 943-7443"
type input "[PHONE_NUMBER]"
type input "(___) ___-____"
click at [221, 119] on input "text" at bounding box center [220, 114] width 61 height 12
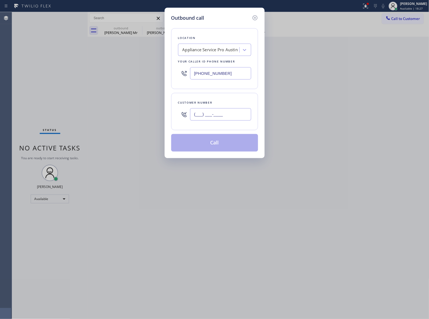
paste input "325) 440-5234"
type input "[PHONE_NUMBER]"
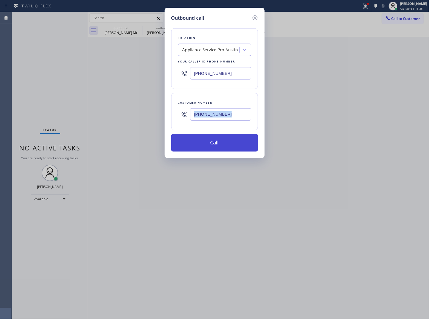
drag, startPoint x: 213, startPoint y: 127, endPoint x: 212, endPoint y: 139, distance: 12.2
click at [212, 134] on div "Location Appliance Service Pro [GEOGRAPHIC_DATA] Your caller id phone number [P…" at bounding box center [214, 87] width 87 height 130
click at [212, 139] on button "Call" at bounding box center [214, 143] width 87 height 18
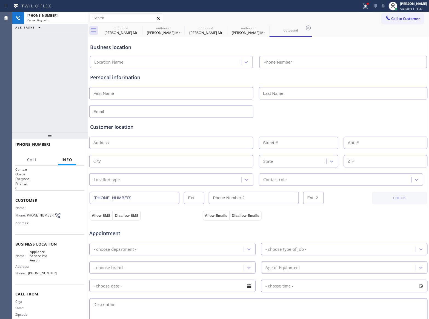
type input "[PHONE_NUMBER]"
drag, startPoint x: 53, startPoint y: 111, endPoint x: 57, endPoint y: 118, distance: 8.5
click at [55, 115] on div "[PHONE_NUMBER] Live | 00:05 ALL TASKS ALL TASKS ACTIVE TASKS TASKS IN WRAP UP" at bounding box center [50, 72] width 76 height 120
click at [76, 147] on span "HANG UP" at bounding box center [71, 147] width 17 height 4
click at [74, 147] on span "HANG UP" at bounding box center [71, 147] width 17 height 4
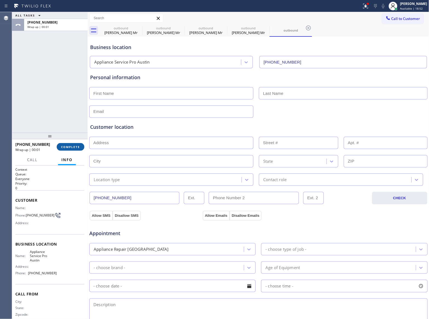
click at [78, 150] on button "COMPLETE" at bounding box center [71, 147] width 28 height 8
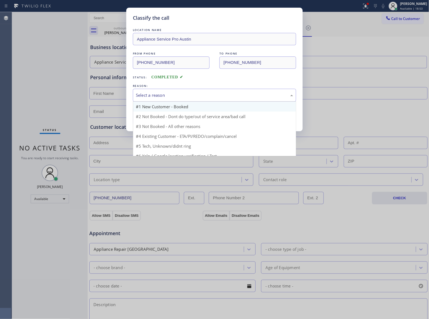
drag, startPoint x: 151, startPoint y: 96, endPoint x: 153, endPoint y: 105, distance: 9.7
click at [151, 98] on div "Select a reason" at bounding box center [214, 95] width 157 height 6
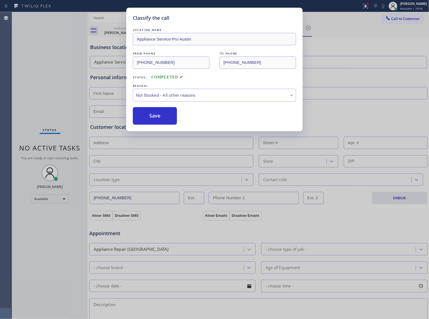
drag, startPoint x: 152, startPoint y: 118, endPoint x: 311, endPoint y: 0, distance: 198.1
click at [153, 118] on button "Save" at bounding box center [155, 116] width 44 height 18
type input "[PHONE_NUMBER]"
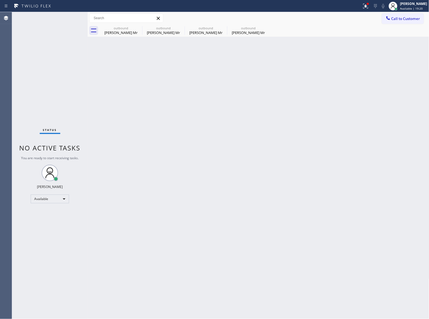
click at [25, 77] on div "Status No active tasks You are ready to start receiving tasks. [PERSON_NAME] Av…" at bounding box center [50, 165] width 76 height 307
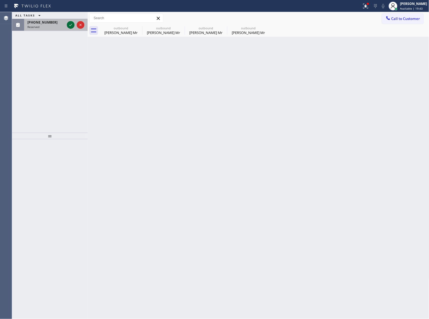
click at [69, 25] on icon at bounding box center [70, 25] width 7 height 7
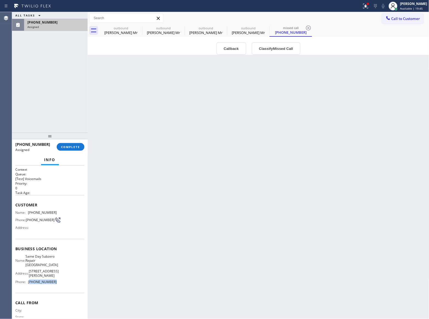
drag, startPoint x: 52, startPoint y: 292, endPoint x: 30, endPoint y: 288, distance: 22.8
click at [30, 288] on div "Business location Name: Same Day Subzero Repair [GEOGRAPHIC_DATA] Address: [STR…" at bounding box center [49, 266] width 69 height 54
drag, startPoint x: 398, startPoint y: 20, endPoint x: 182, endPoint y: 91, distance: 227.6
click at [391, 21] on button "Call to Customer" at bounding box center [402, 18] width 42 height 10
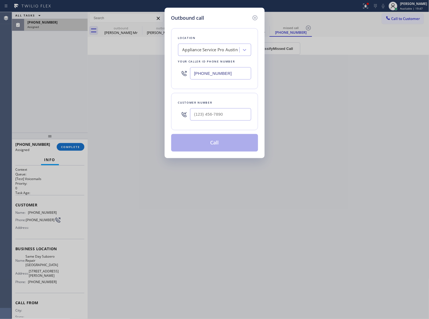
click at [201, 72] on input "[PHONE_NUMBER]" at bounding box center [220, 73] width 61 height 12
paste input "773) 299-1629"
type input "[PHONE_NUMBER]"
click at [256, 19] on icon at bounding box center [254, 18] width 7 height 7
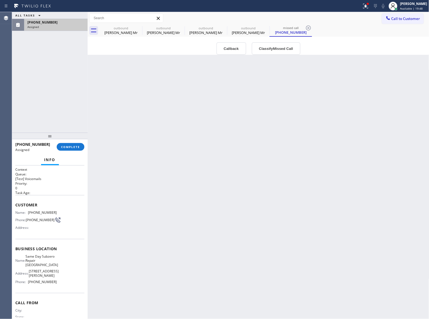
type input "[PHONE_NUMBER]"
drag, startPoint x: 35, startPoint y: 225, endPoint x: 27, endPoint y: 220, distance: 9.6
click at [27, 220] on span "[PHONE_NUMBER]" at bounding box center [40, 220] width 29 height 4
click at [406, 21] on button "Call to Customer" at bounding box center [402, 18] width 42 height 10
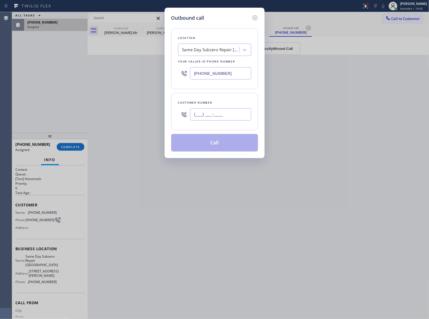
click at [227, 118] on input "(___) ___-____" at bounding box center [220, 114] width 61 height 12
paste input "305) 771-6197"
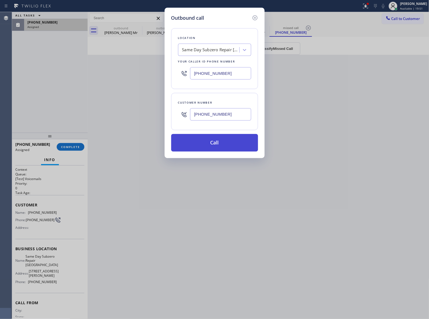
type input "[PHONE_NUMBER]"
click at [219, 146] on button "Call" at bounding box center [214, 143] width 87 height 18
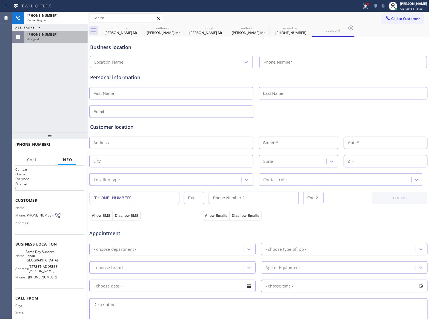
type input "[PHONE_NUMBER]"
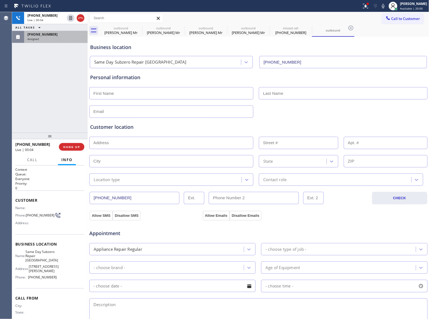
click at [47, 111] on div "[PHONE_NUMBER] Live | 00:04 ALL TASKS ALL TASKS ACTIVE TASKS TASKS IN WRAP UP […" at bounding box center [50, 72] width 76 height 120
click at [73, 149] on button "HANG UP" at bounding box center [71, 147] width 25 height 8
click at [53, 78] on div "ALL TASKS ALL TASKS ACTIVE TASKS TASKS IN WRAP UP [PHONE_NUMBER] Wrap up | 00:[…" at bounding box center [50, 72] width 76 height 120
click at [66, 147] on button "COMPLETE" at bounding box center [71, 147] width 28 height 8
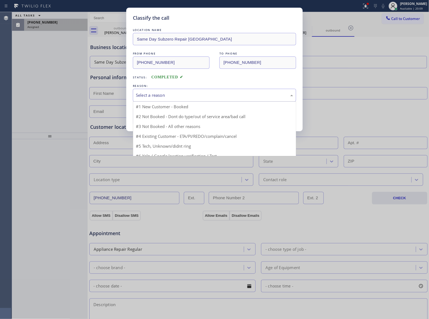
click at [199, 94] on div "Select a reason" at bounding box center [214, 95] width 157 height 6
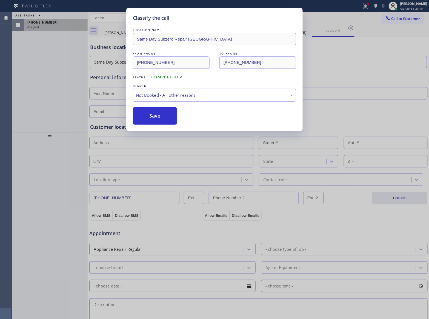
click at [172, 117] on button "Save" at bounding box center [155, 116] width 44 height 18
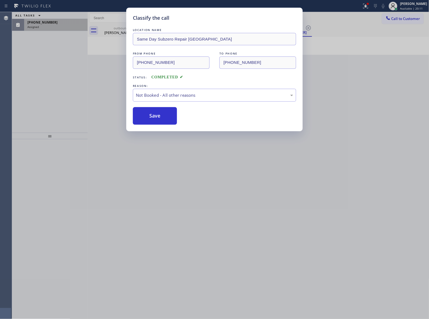
click at [63, 28] on div "Classify the call LOCATION NAME Same Day Subzero Repair North Center FROM PHONE…" at bounding box center [214, 159] width 429 height 319
click at [63, 27] on div "Classify the call LOCATION NAME Same Day Subzero Repair North Center FROM PHONE…" at bounding box center [214, 159] width 429 height 319
click at [63, 27] on div "Assigned" at bounding box center [55, 27] width 57 height 4
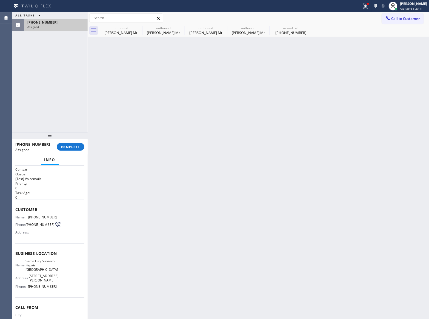
click at [63, 27] on div "Assigned" at bounding box center [55, 27] width 57 height 4
click at [50, 21] on span "[PHONE_NUMBER]" at bounding box center [42, 22] width 30 height 5
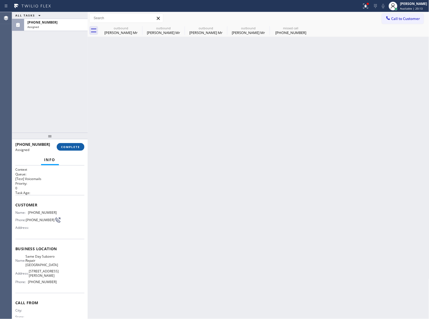
click at [71, 147] on span "COMPLETE" at bounding box center [70, 147] width 19 height 4
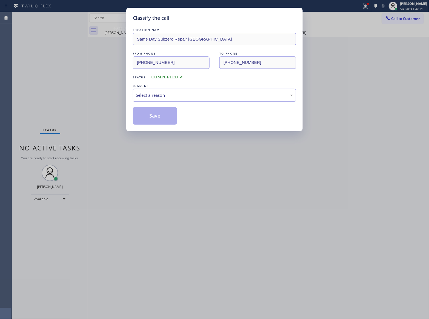
click at [175, 97] on div "Select a reason" at bounding box center [214, 95] width 157 height 6
click at [162, 116] on button "Save" at bounding box center [155, 116] width 44 height 18
type input "[PHONE_NUMBER]"
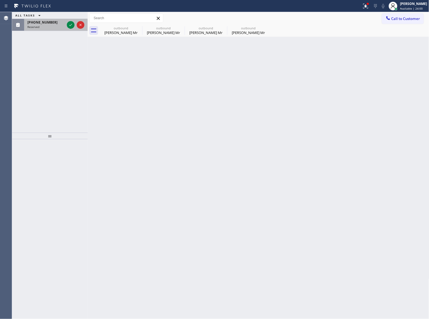
click at [37, 28] on span "Reserved" at bounding box center [33, 27] width 12 height 4
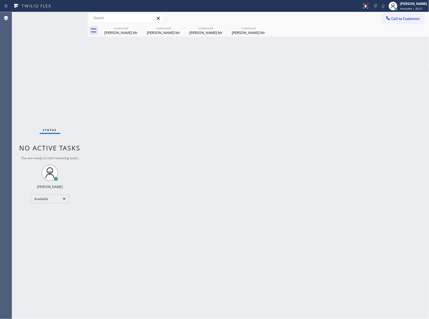
click at [367, 131] on div "Back to Dashboard Change Sender ID Customers Technicians Select a contact Outbo…" at bounding box center [258, 165] width 341 height 307
click at [417, 2] on div "[PERSON_NAME]" at bounding box center [413, 3] width 27 height 5
click at [391, 36] on button "Unavailable" at bounding box center [401, 36] width 55 height 7
click at [404, 20] on span "Call to Customer" at bounding box center [405, 18] width 29 height 5
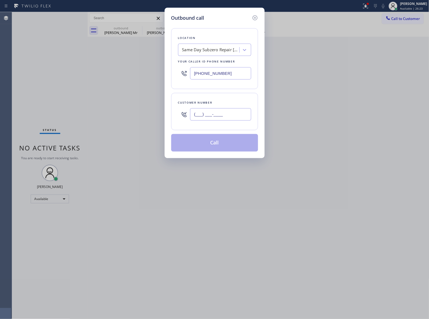
drag, startPoint x: 230, startPoint y: 117, endPoint x: 243, endPoint y: 151, distance: 36.0
click at [229, 117] on input "(___) ___-____" at bounding box center [220, 114] width 61 height 12
paste input "363) 201-8087"
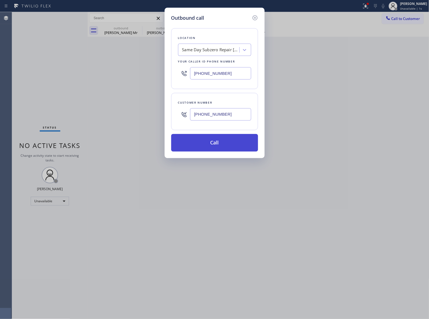
type input "[PHONE_NUMBER]"
click at [216, 145] on button "Call" at bounding box center [214, 143] width 87 height 18
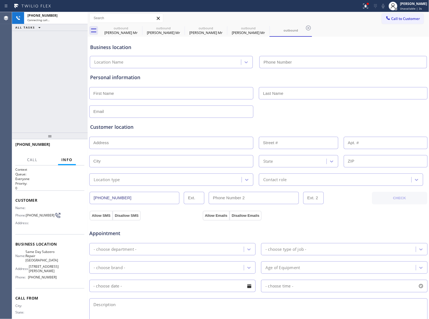
type input "[PHONE_NUMBER]"
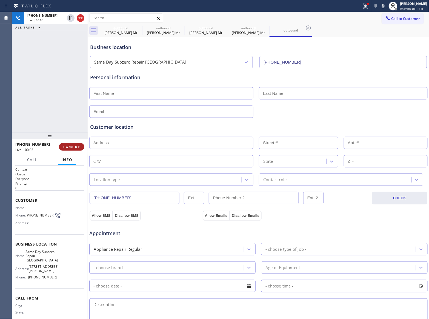
click at [75, 148] on span "HANG UP" at bounding box center [71, 147] width 17 height 4
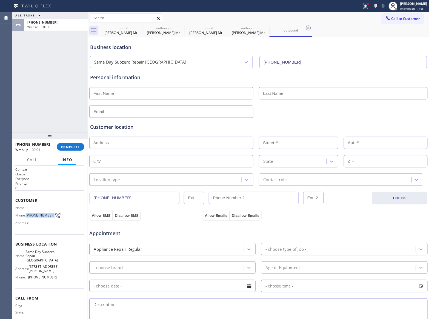
drag, startPoint x: 36, startPoint y: 219, endPoint x: 27, endPoint y: 215, distance: 10.2
click at [27, 215] on span "[PHONE_NUMBER]" at bounding box center [40, 215] width 29 height 4
click at [390, 22] on button "Call to Customer" at bounding box center [402, 18] width 42 height 10
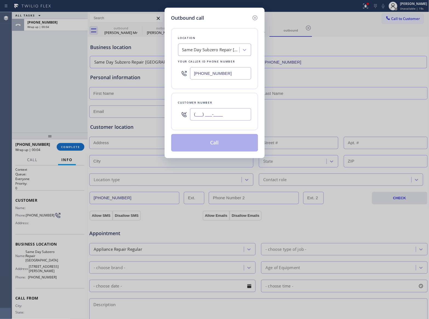
click at [240, 113] on input "(___) ___-____" at bounding box center [220, 114] width 61 height 12
paste input "363) 201-8087"
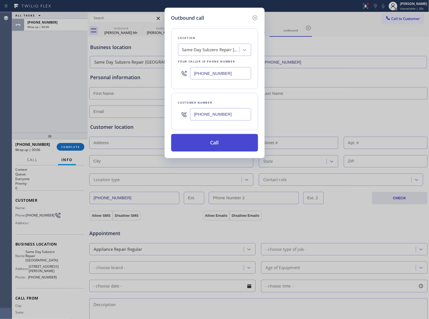
type input "[PHONE_NUMBER]"
click at [224, 149] on button "Call" at bounding box center [214, 143] width 87 height 18
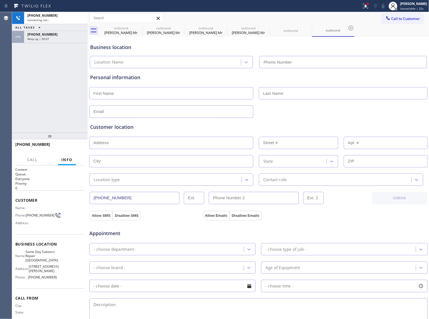
type input "[PHONE_NUMBER]"
click at [50, 103] on div "[PHONE_NUMBER] Connecting call… ALL TASKS ALL TASKS ACTIVE TASKS TASKS IN WRAP …" at bounding box center [50, 72] width 76 height 120
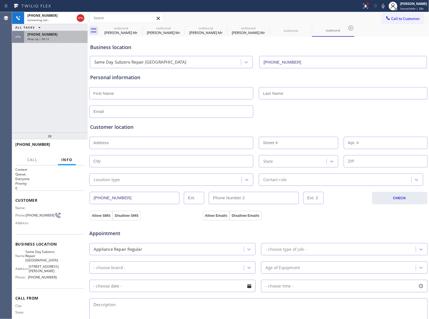
click at [54, 38] on div "Wrap up | 00:12" at bounding box center [55, 39] width 57 height 4
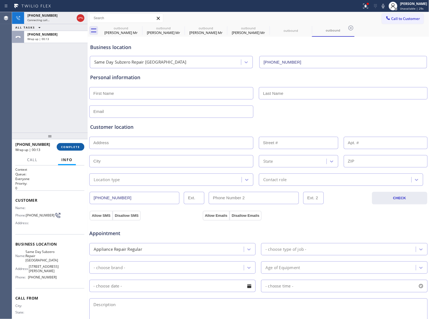
click at [68, 147] on span "COMPLETE" at bounding box center [70, 147] width 19 height 4
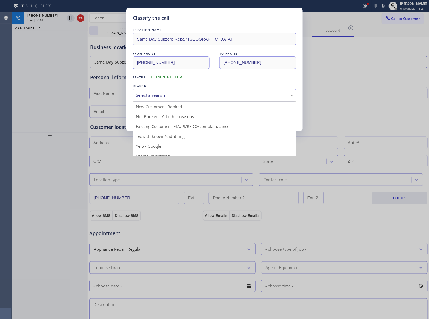
click at [158, 98] on div "Select a reason" at bounding box center [214, 95] width 157 height 6
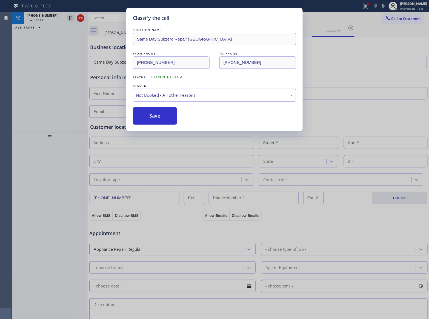
click at [148, 117] on button "Save" at bounding box center [155, 116] width 44 height 18
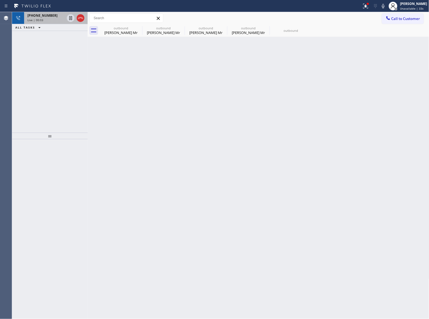
click at [83, 14] on div at bounding box center [76, 18] width 20 height 12
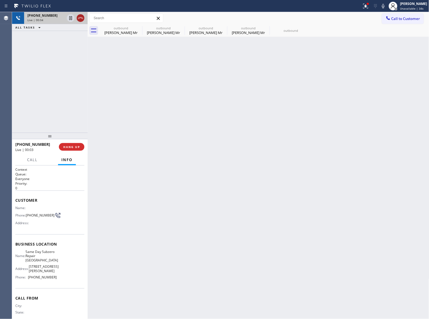
click at [81, 18] on icon at bounding box center [80, 18] width 5 height 2
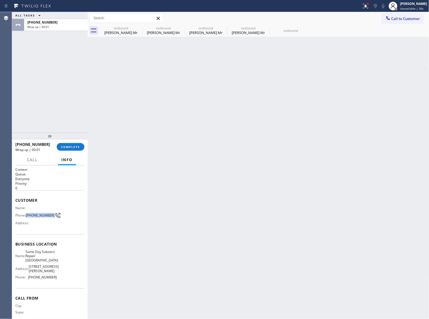
drag, startPoint x: 31, startPoint y: 218, endPoint x: 27, endPoint y: 213, distance: 6.6
click at [27, 213] on span "[PHONE_NUMBER]" at bounding box center [40, 215] width 29 height 4
click at [408, 20] on span "Call to Customer" at bounding box center [405, 18] width 29 height 5
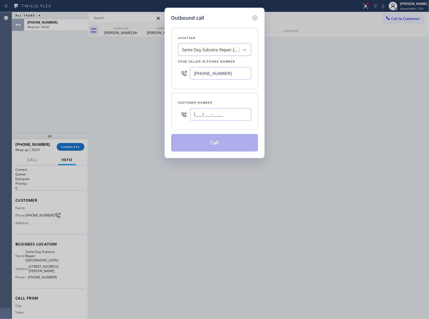
click at [228, 118] on input "(___) ___-____" at bounding box center [220, 114] width 61 height 12
paste input "363) 201-8087"
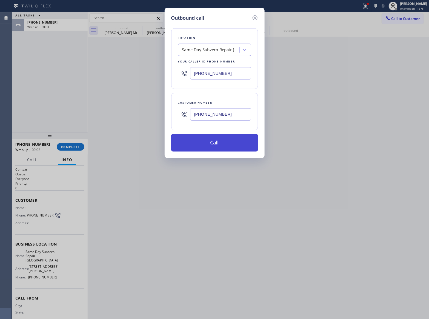
type input "[PHONE_NUMBER]"
click at [221, 141] on button "Call" at bounding box center [214, 143] width 87 height 18
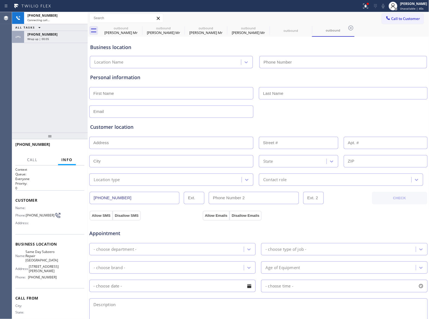
type input "[PHONE_NUMBER]"
click at [45, 88] on div "[PHONE_NUMBER] Connecting call… ALL TASKS ALL TASKS ACTIVE TASKS TASKS IN WRAP …" at bounding box center [50, 72] width 76 height 120
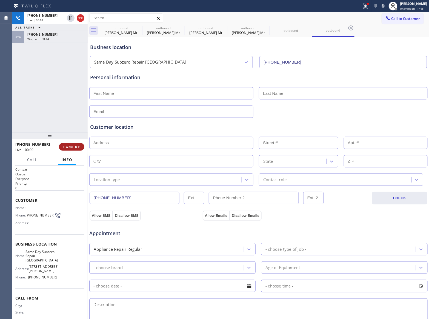
click at [70, 148] on span "HANG UP" at bounding box center [71, 147] width 17 height 4
click at [70, 147] on span "COMPLETE" at bounding box center [70, 147] width 19 height 4
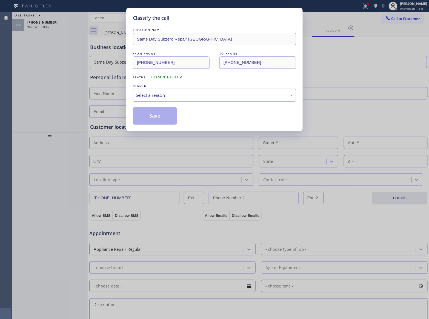
click at [149, 94] on div "Select a reason" at bounding box center [214, 95] width 157 height 6
click at [152, 118] on button "Save" at bounding box center [155, 116] width 44 height 18
click at [155, 119] on div "Back to Dashboard Change Sender ID Customers Technicians Select a contact Outbo…" at bounding box center [258, 165] width 341 height 307
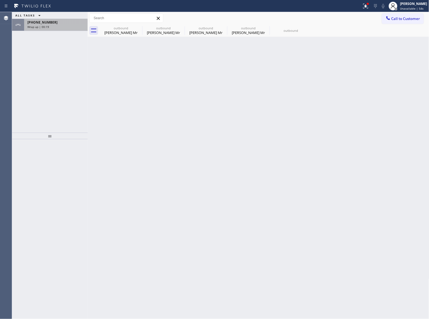
click at [37, 24] on span "[PHONE_NUMBER]" at bounding box center [42, 22] width 30 height 5
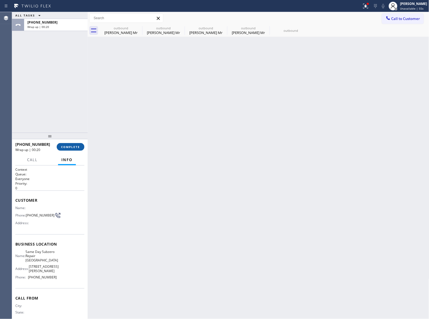
click at [73, 148] on span "COMPLETE" at bounding box center [70, 147] width 19 height 4
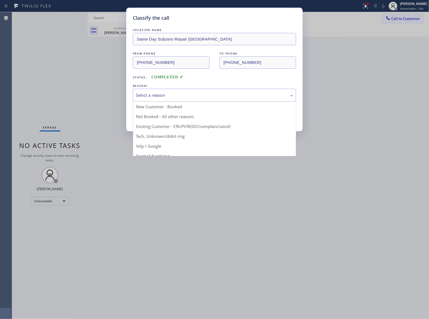
click at [174, 97] on div "Select a reason" at bounding box center [214, 95] width 157 height 6
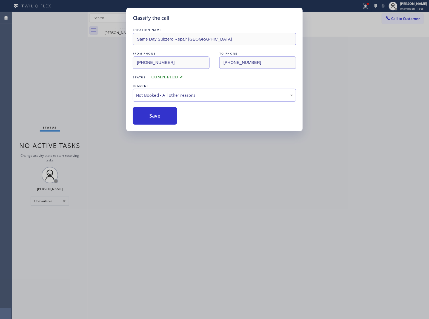
click at [165, 120] on button "Save" at bounding box center [155, 116] width 44 height 18
type input "[PHONE_NUMBER]"
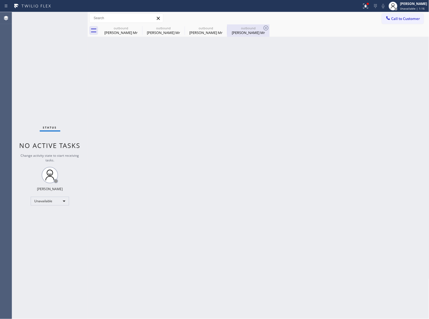
drag, startPoint x: 82, startPoint y: 68, endPoint x: 246, endPoint y: 32, distance: 167.6
click at [82, 68] on div "Status No active tasks Change activity state to start receiving tasks. [PERSON_…" at bounding box center [50, 165] width 76 height 307
